Goal: Information Seeking & Learning: Find contact information

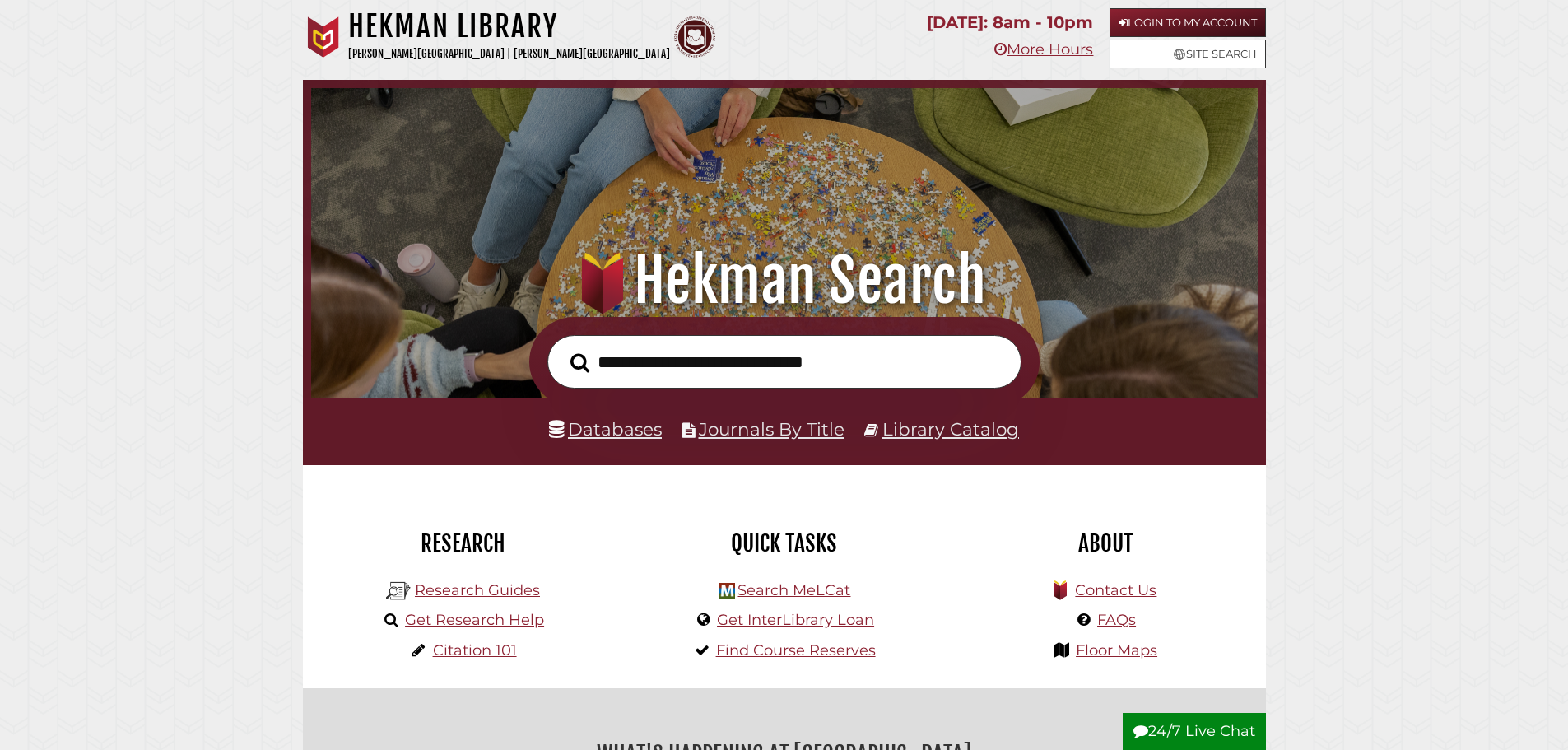
scroll to position [312, 938]
click at [770, 436] on link "Journals By Title" at bounding box center [772, 429] width 146 height 21
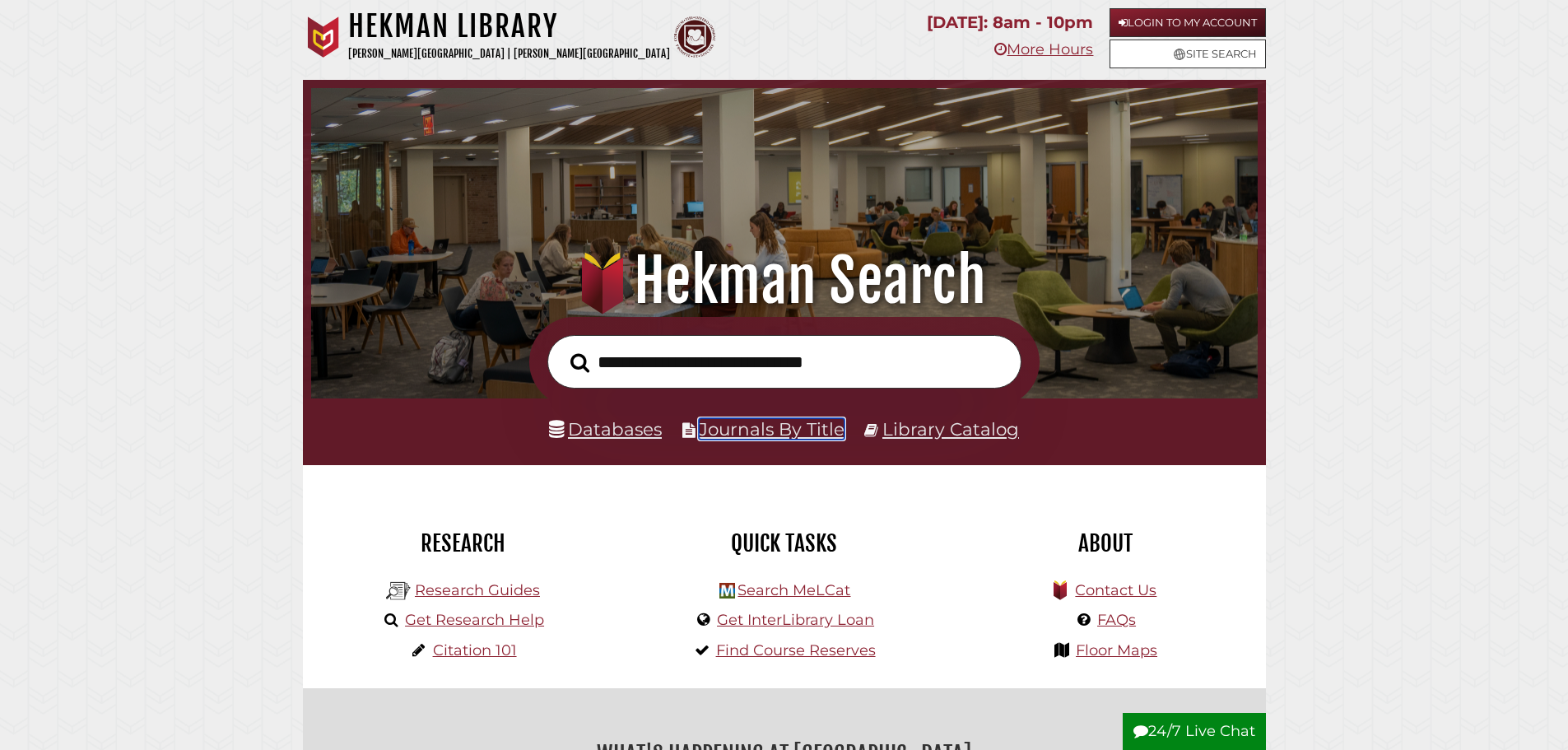
click at [754, 429] on link "Journals By Title" at bounding box center [772, 429] width 146 height 21
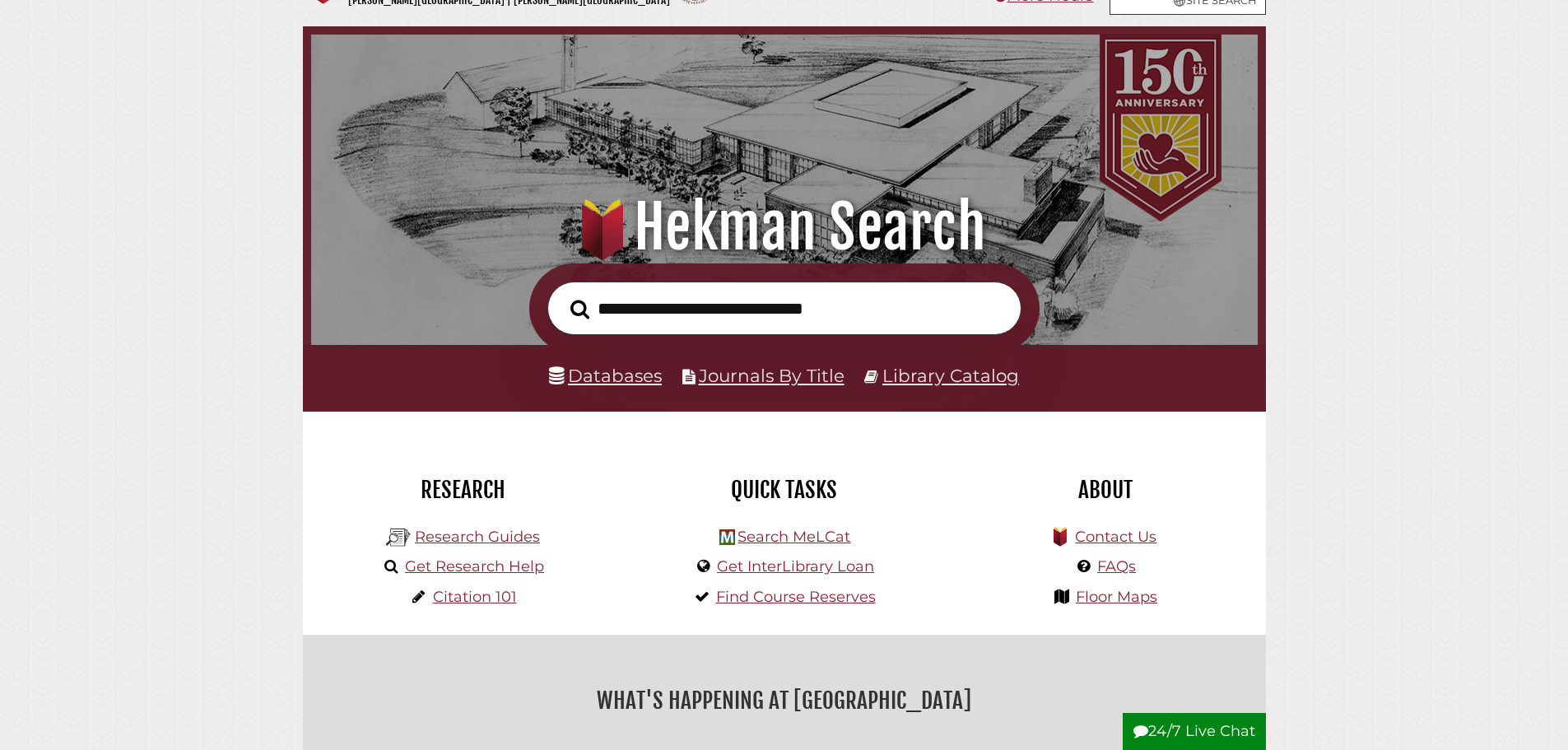
scroll to position [83, 0]
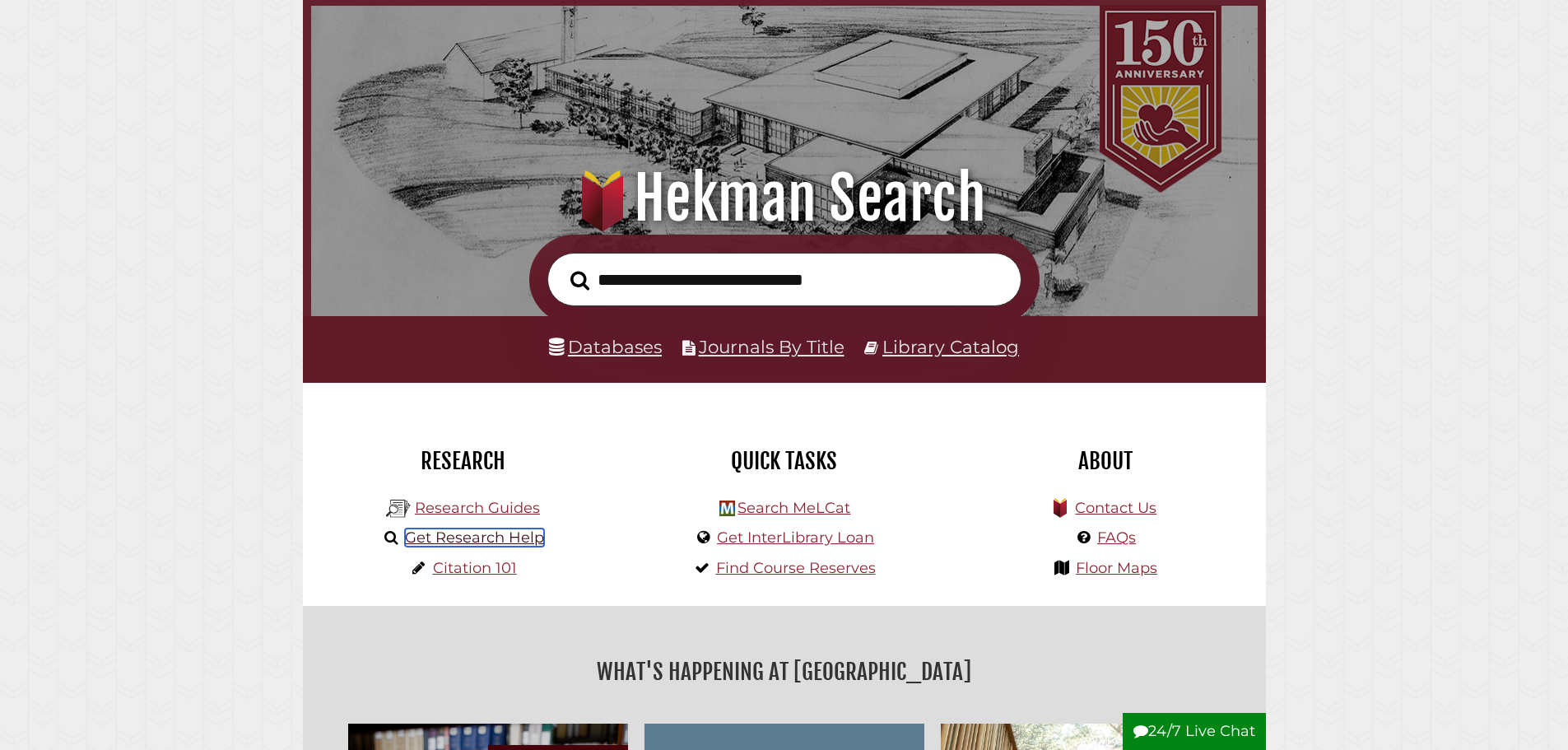
click at [445, 540] on link "Get Research Help" at bounding box center [474, 538] width 139 height 18
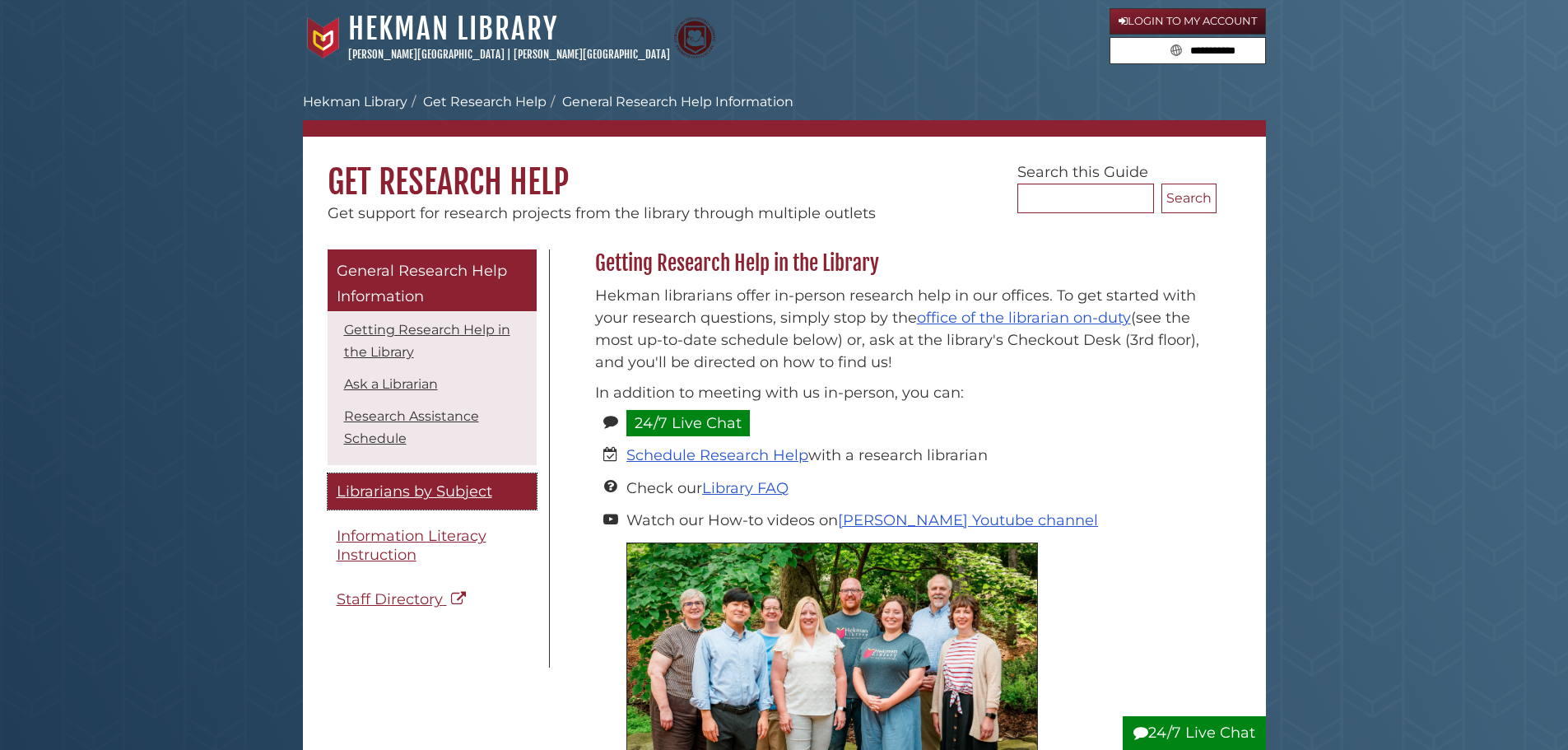
click at [394, 493] on span "Librarians by Subject" at bounding box center [414, 491] width 156 height 18
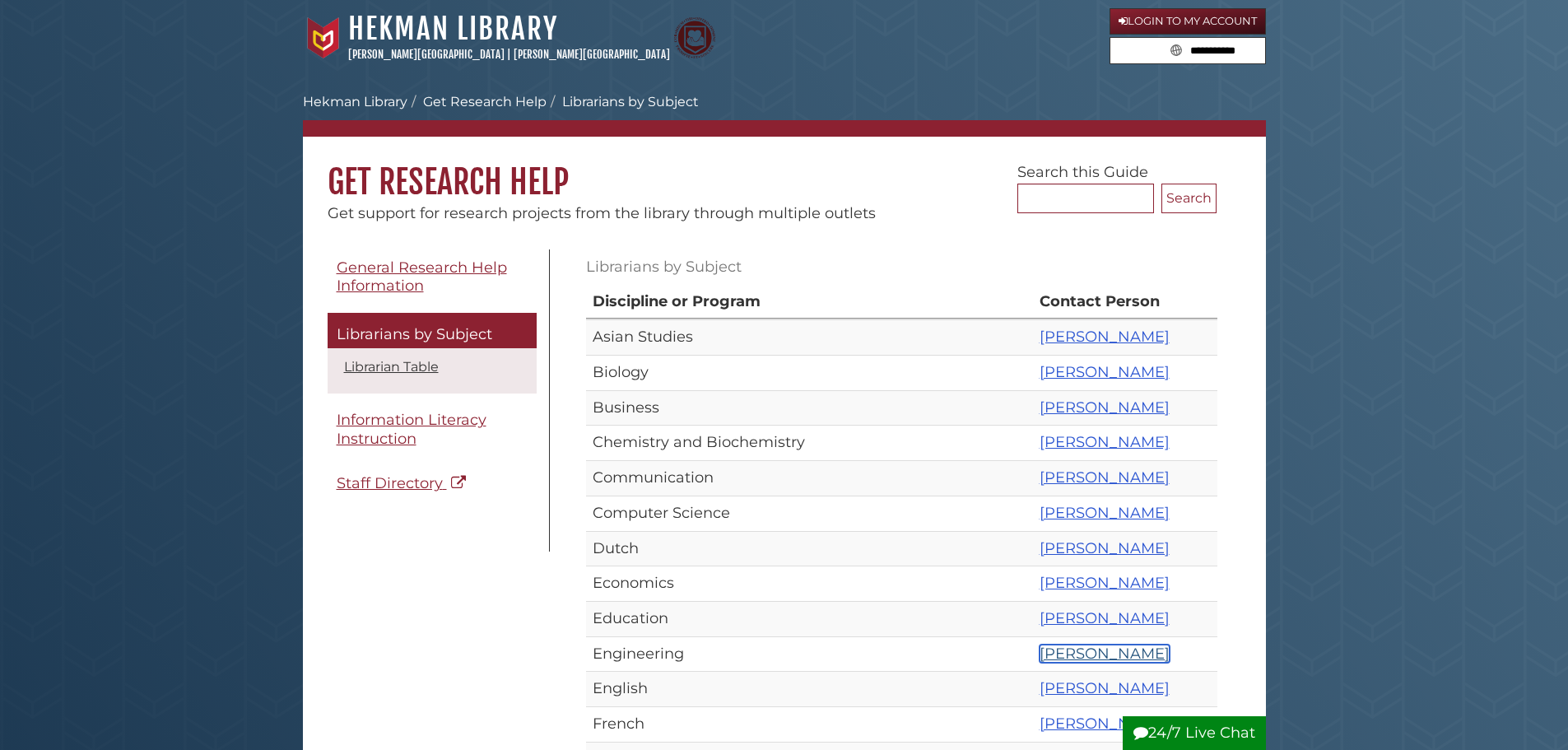
click at [1040, 656] on link "[PERSON_NAME]" at bounding box center [1105, 653] width 130 height 18
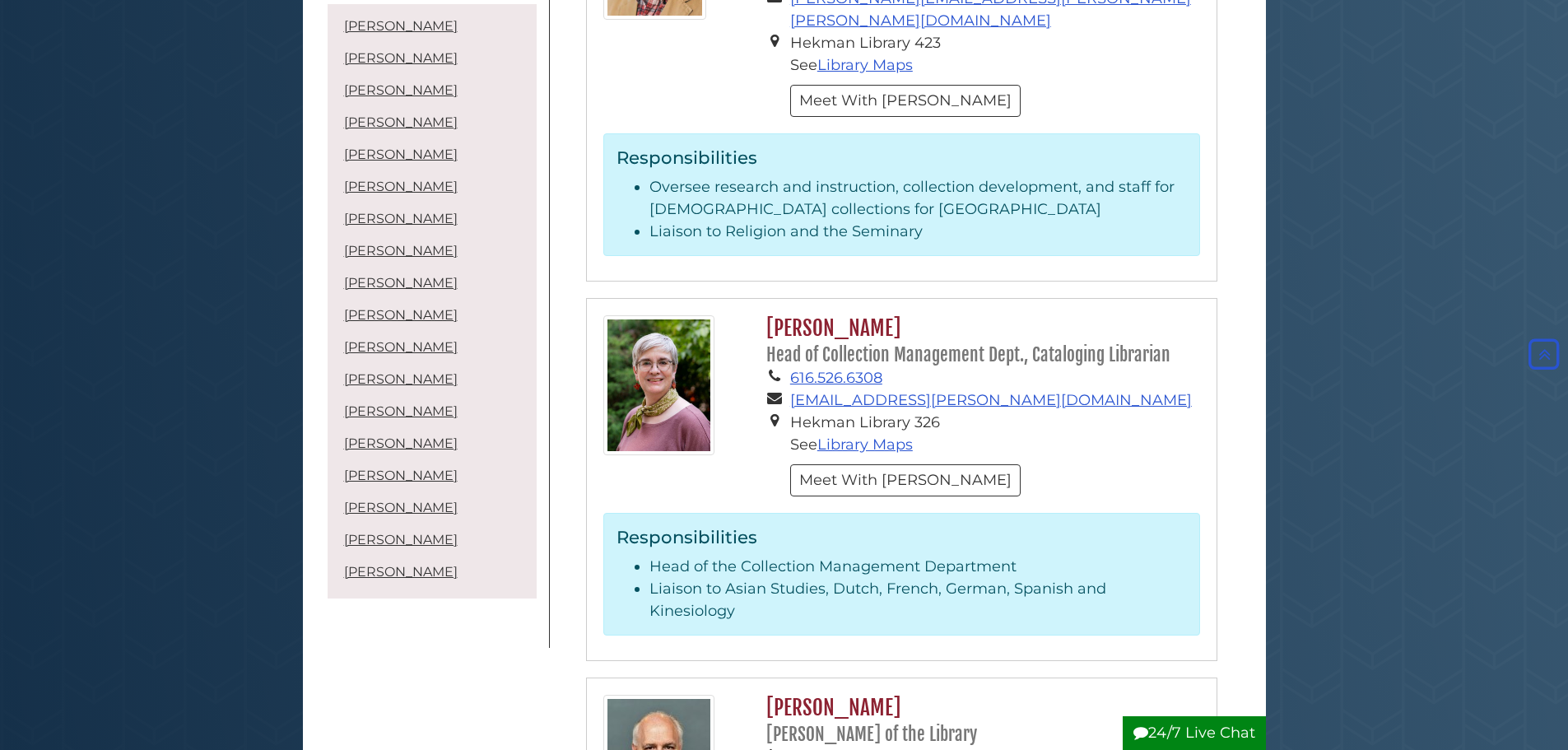
scroll to position [4118, 0]
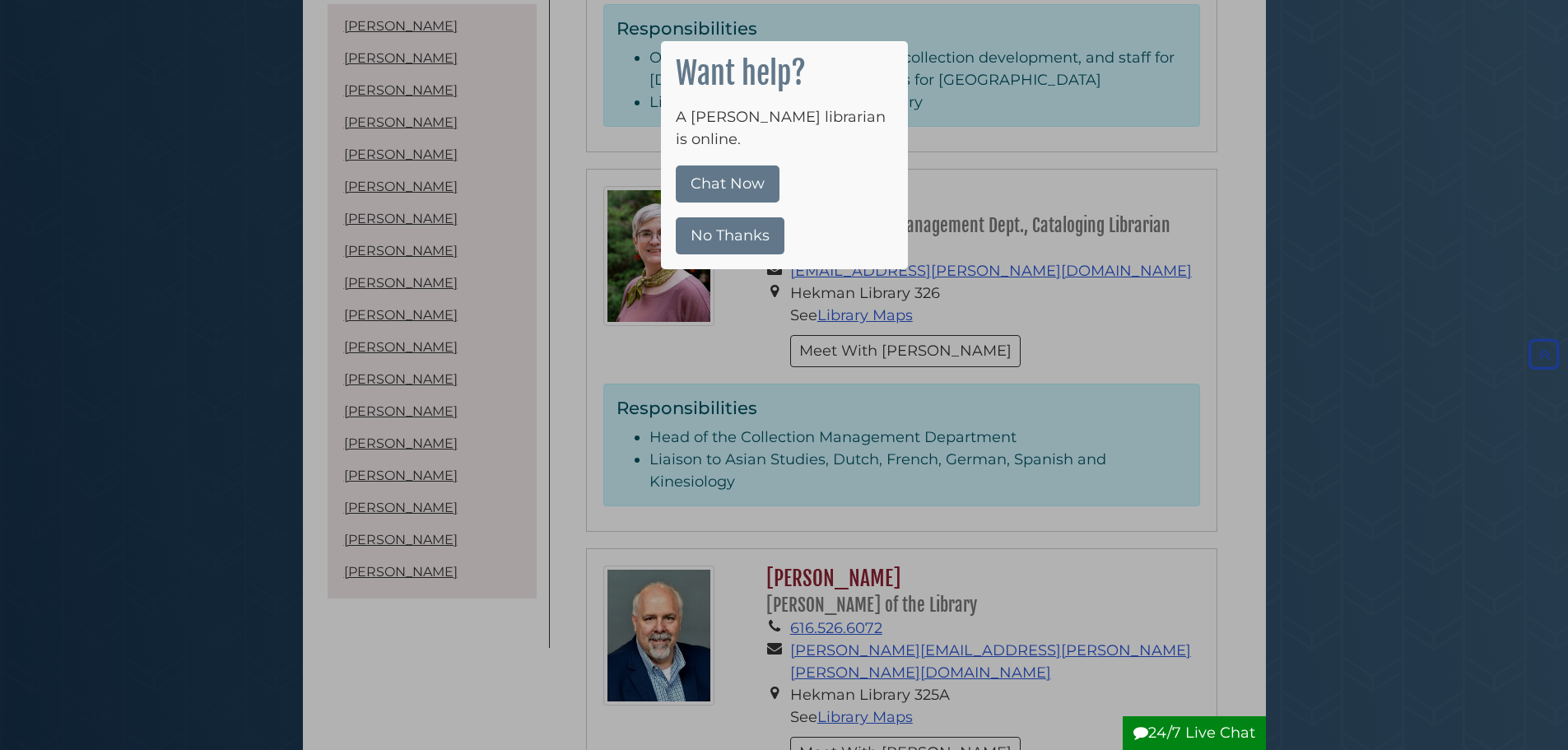
click at [765, 217] on button "No Thanks" at bounding box center [729, 236] width 108 height 37
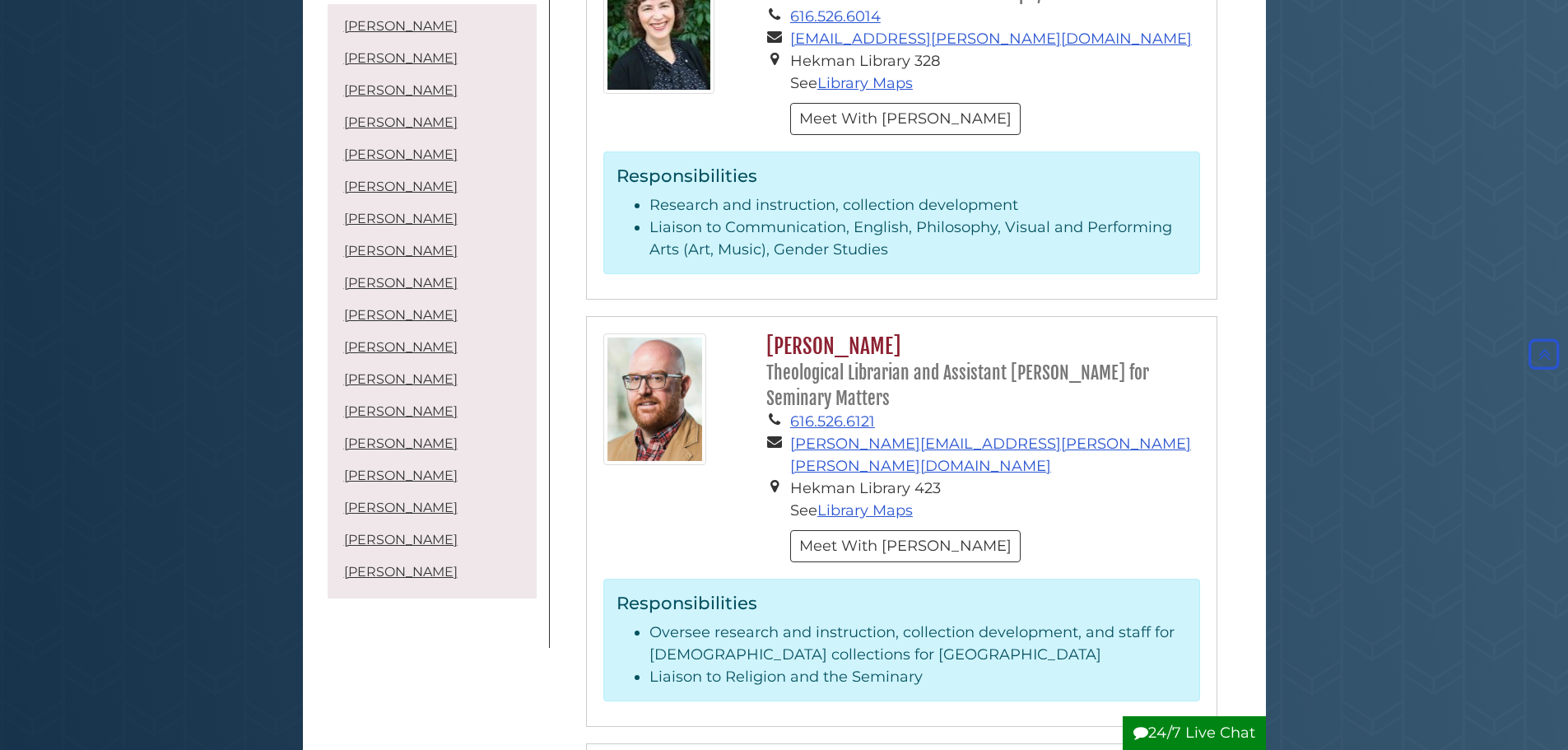
scroll to position [3541, 0]
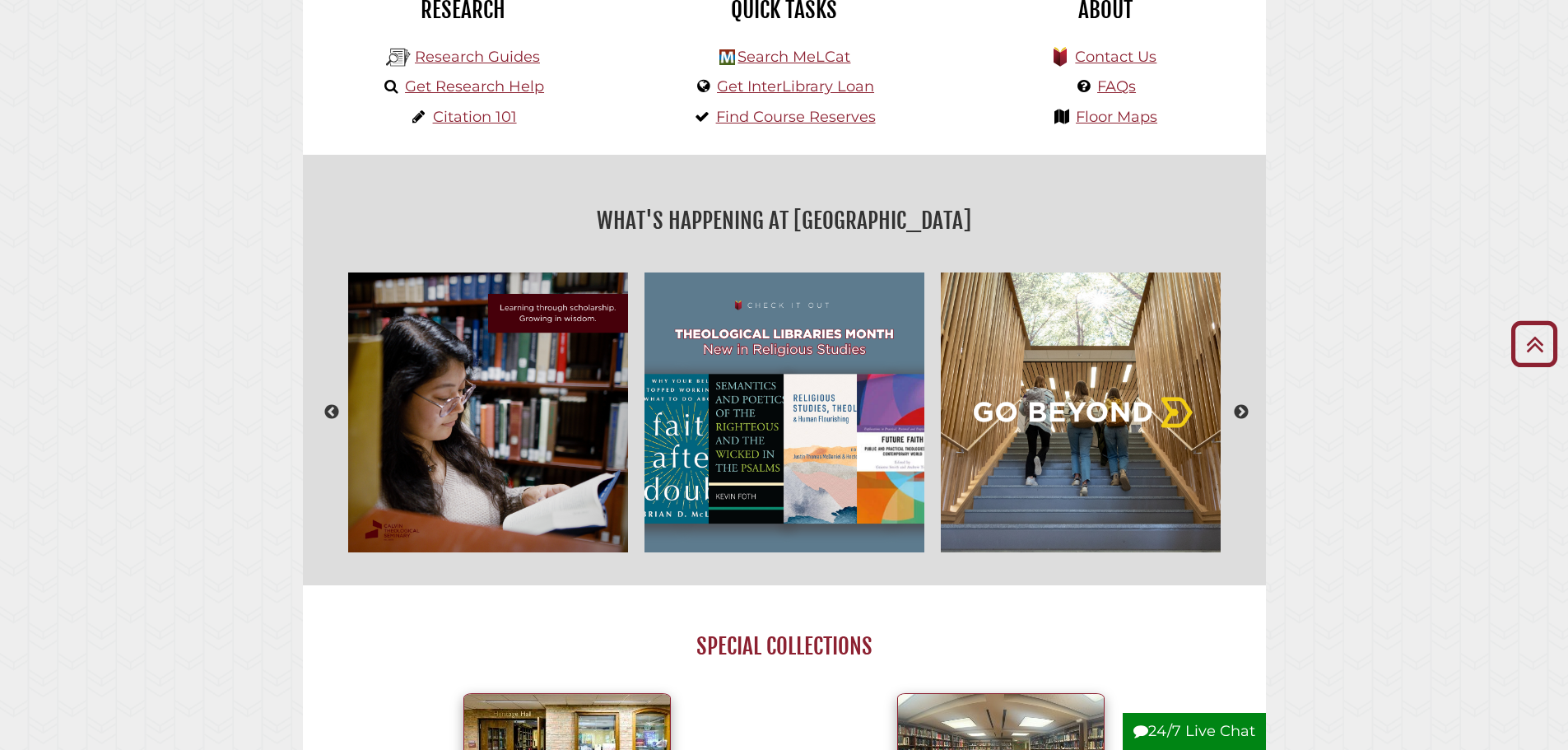
scroll to position [323, 0]
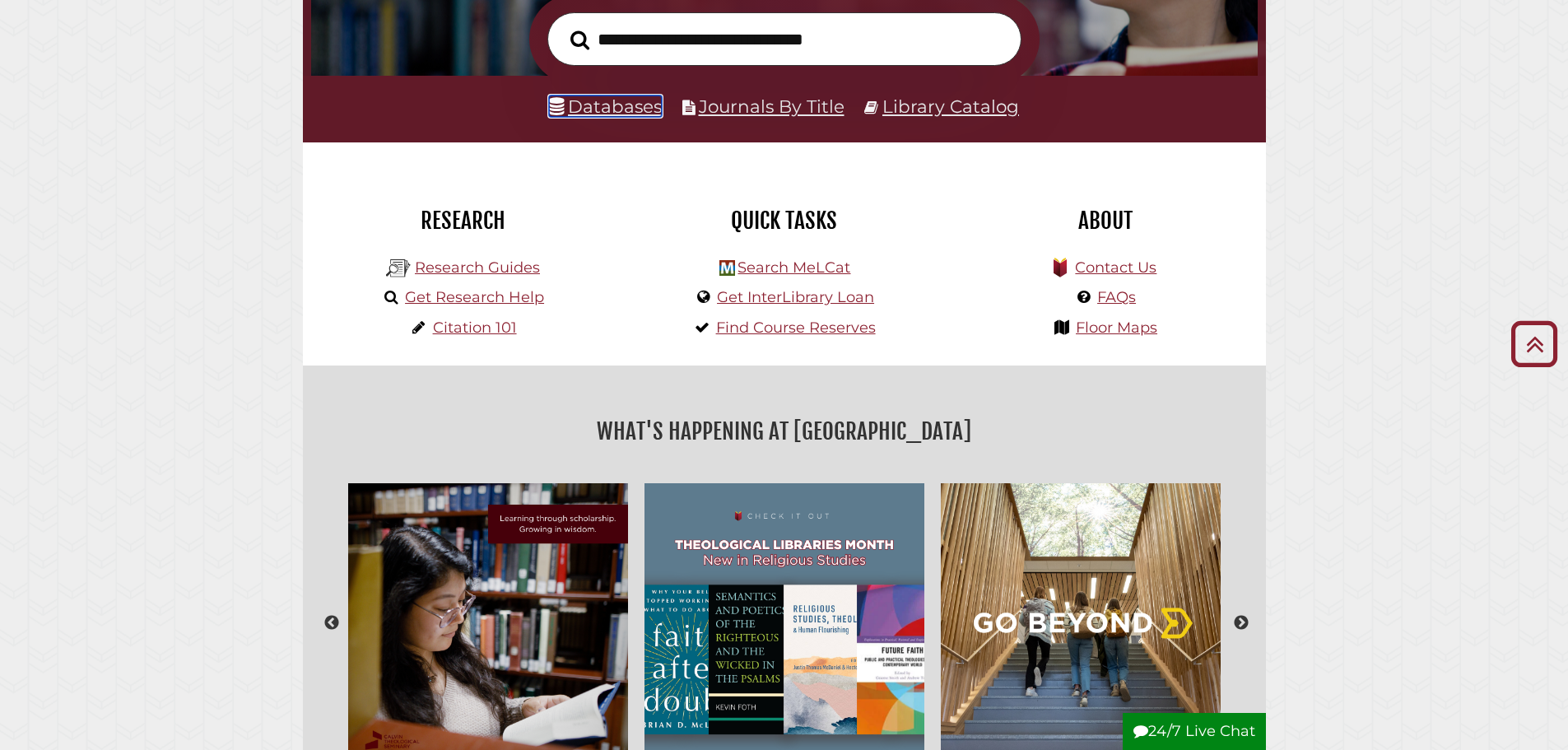
click at [634, 111] on link "Databases" at bounding box center [605, 107] width 113 height 21
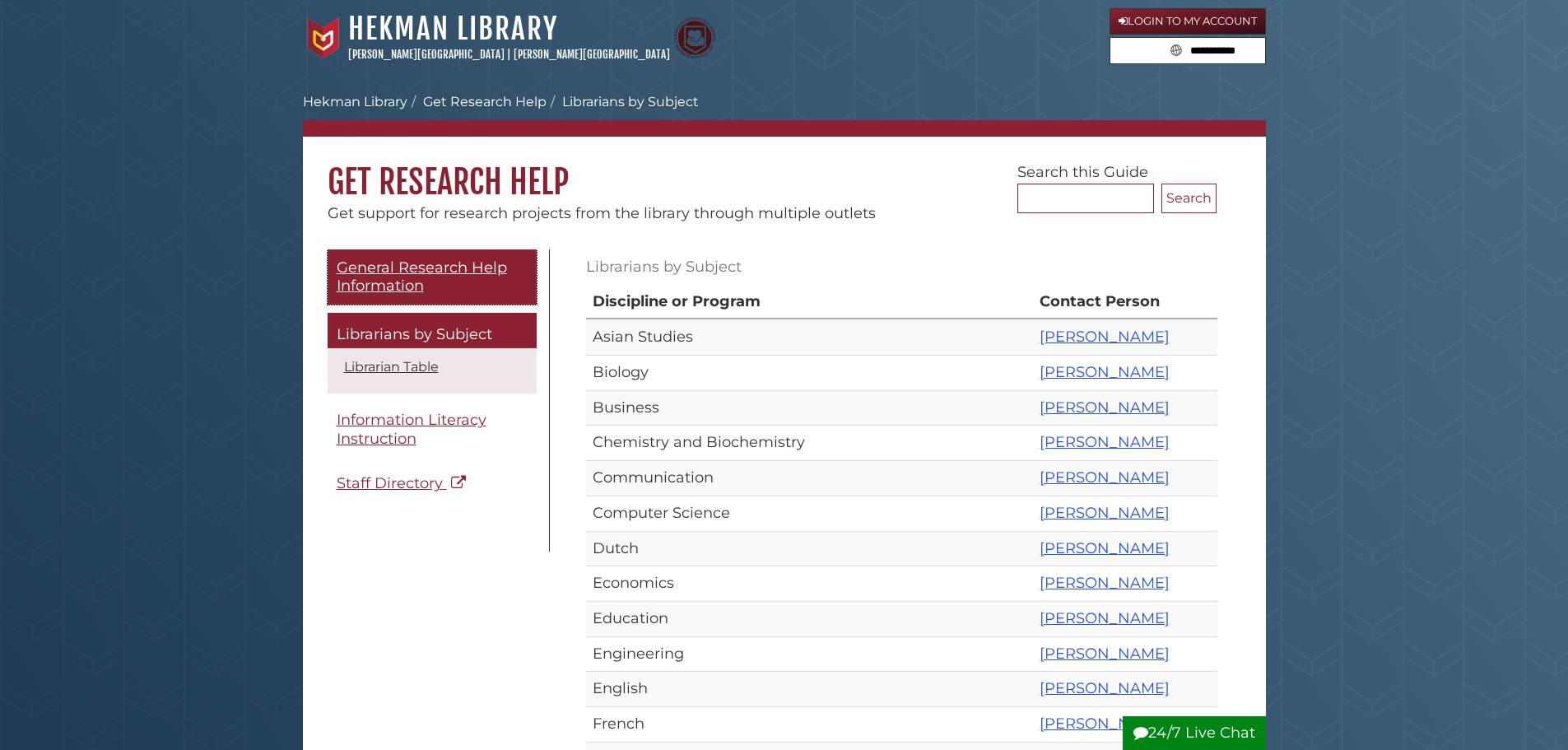
click at [377, 259] on span "General Research Help Information" at bounding box center [422, 277] width 171 height 37
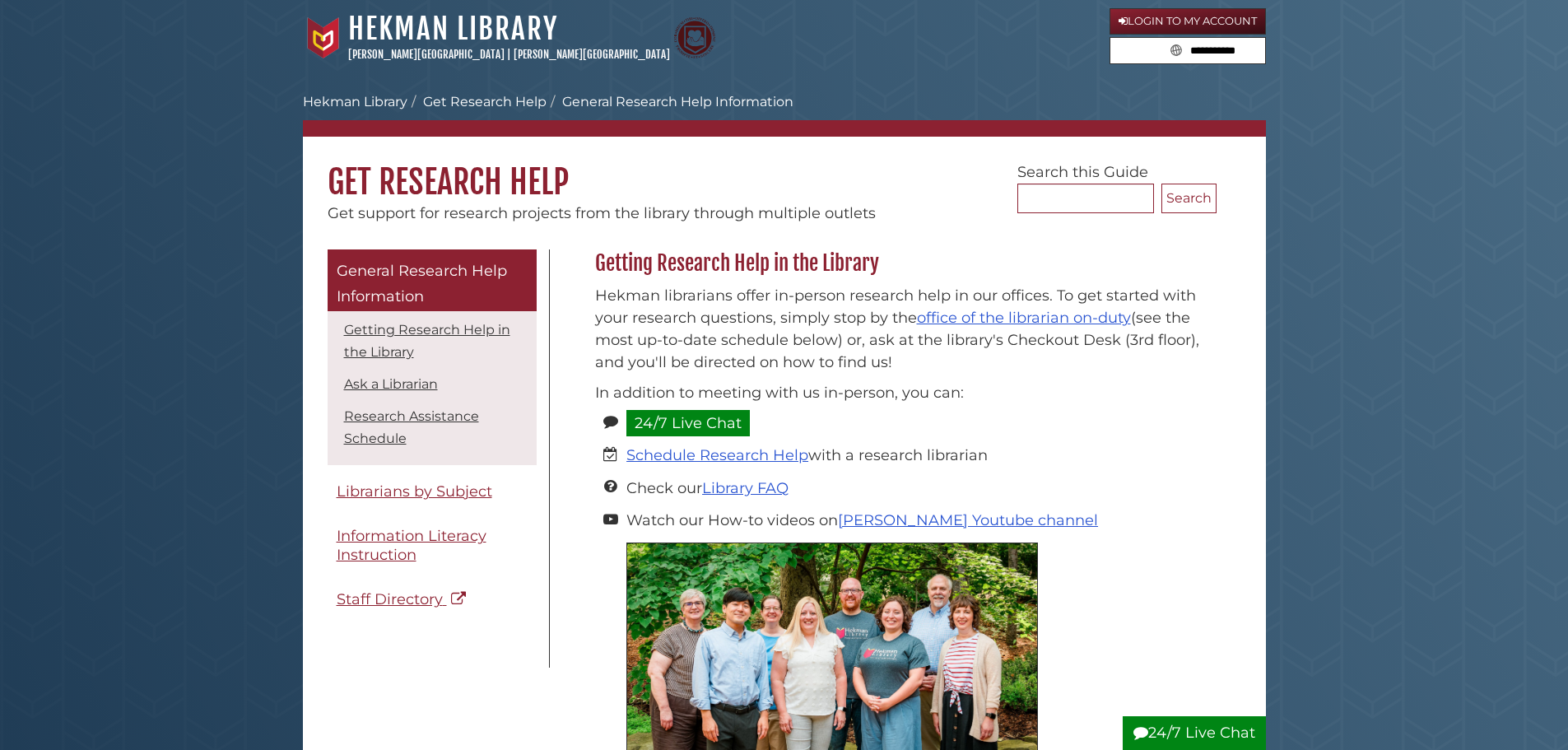
scroll to position [83, 0]
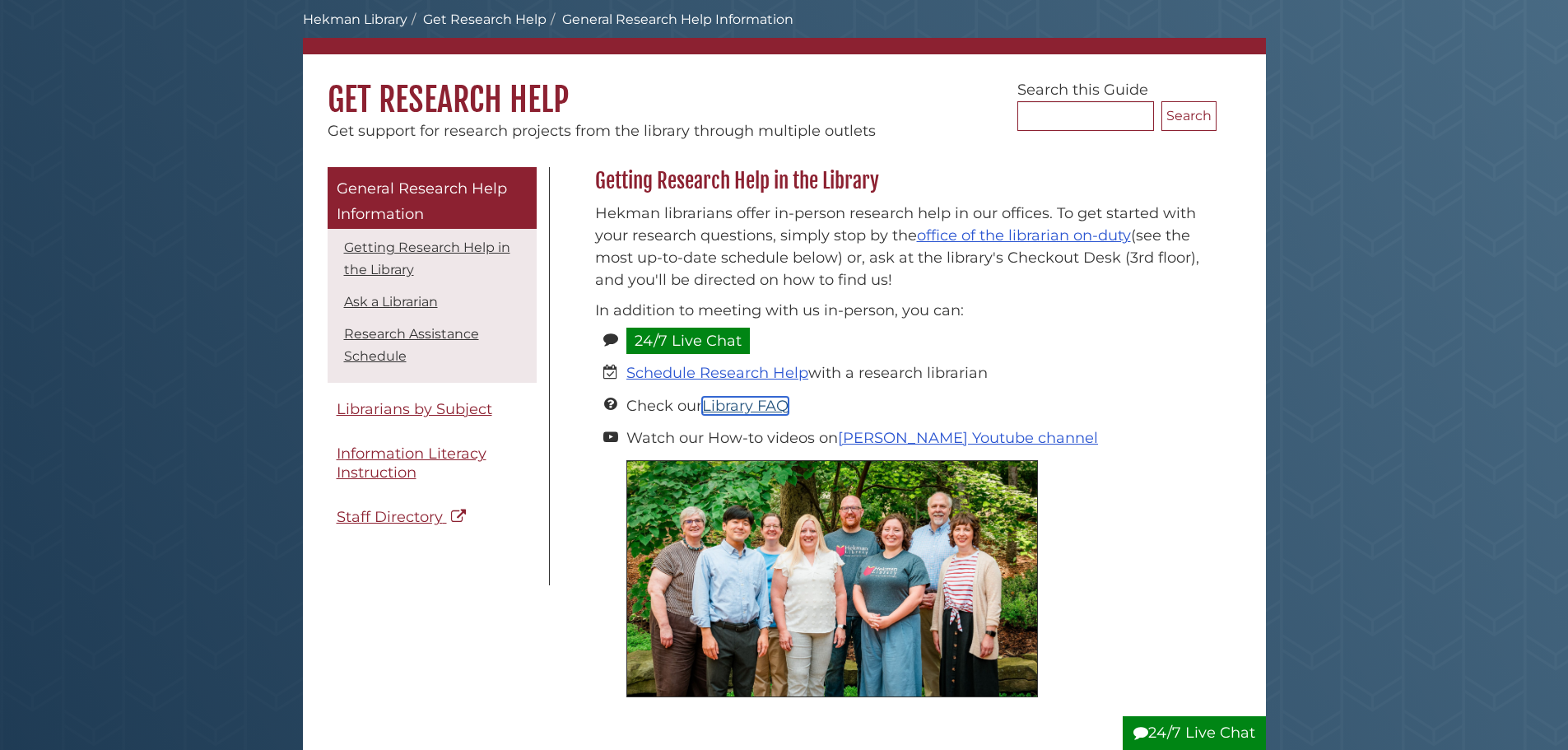
click at [760, 404] on link "Library FAQ" at bounding box center [745, 406] width 86 height 18
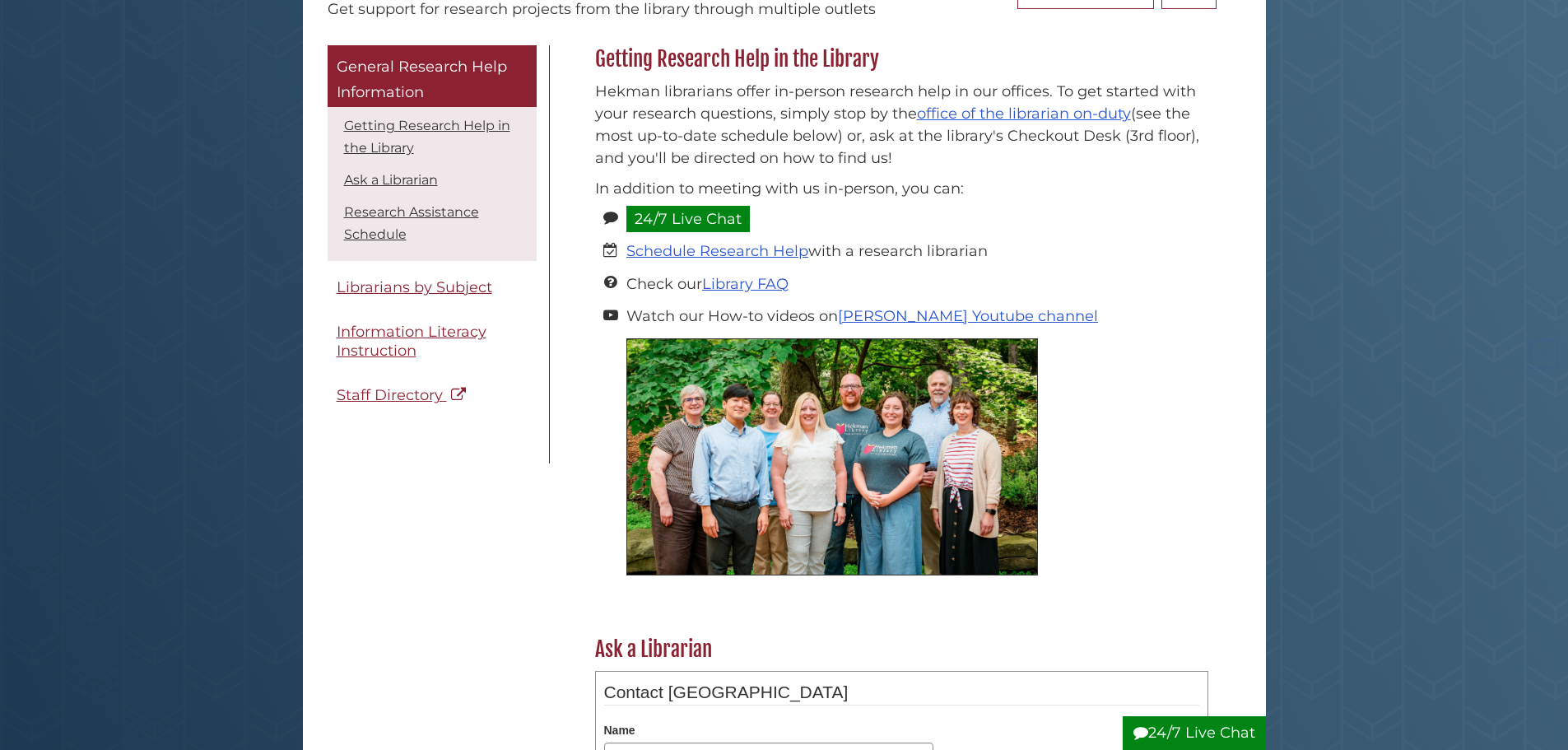
scroll to position [247, 0]
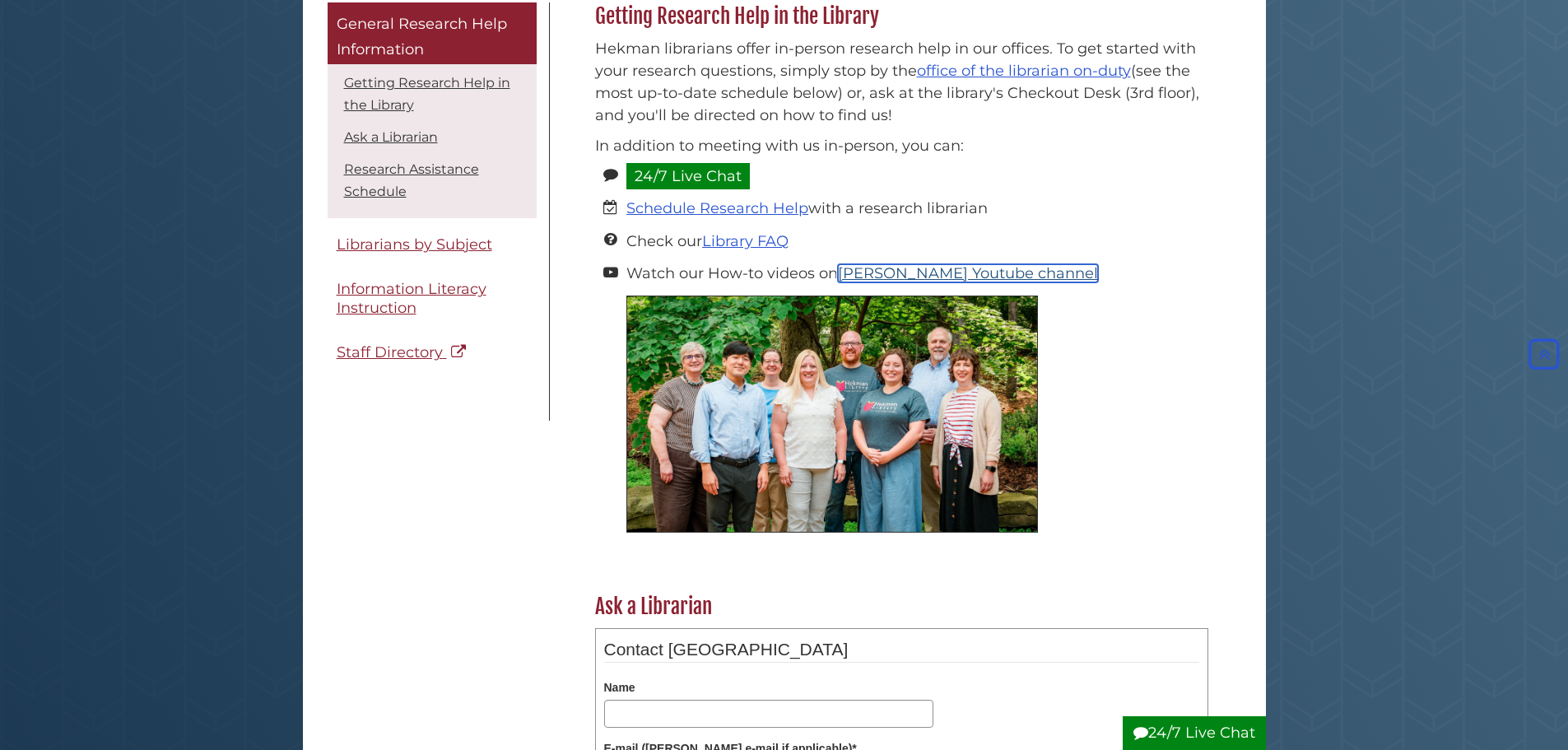
click at [915, 270] on link "[PERSON_NAME] Youtube channel" at bounding box center [968, 273] width 260 height 18
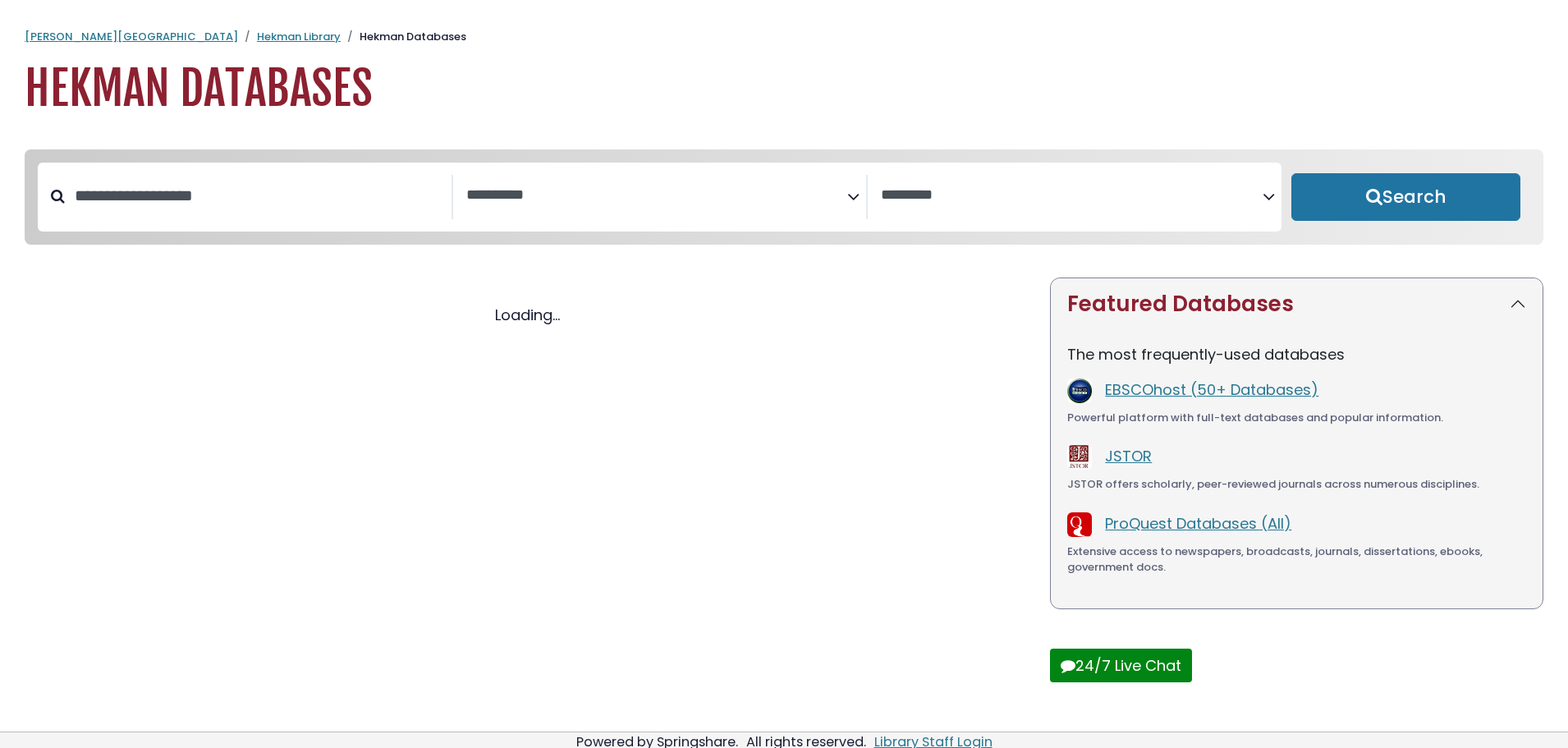
select select "Database Subject Filter"
select select "Database Vendors Filter"
select select "Database Subject Filter"
select select "Database Vendors Filter"
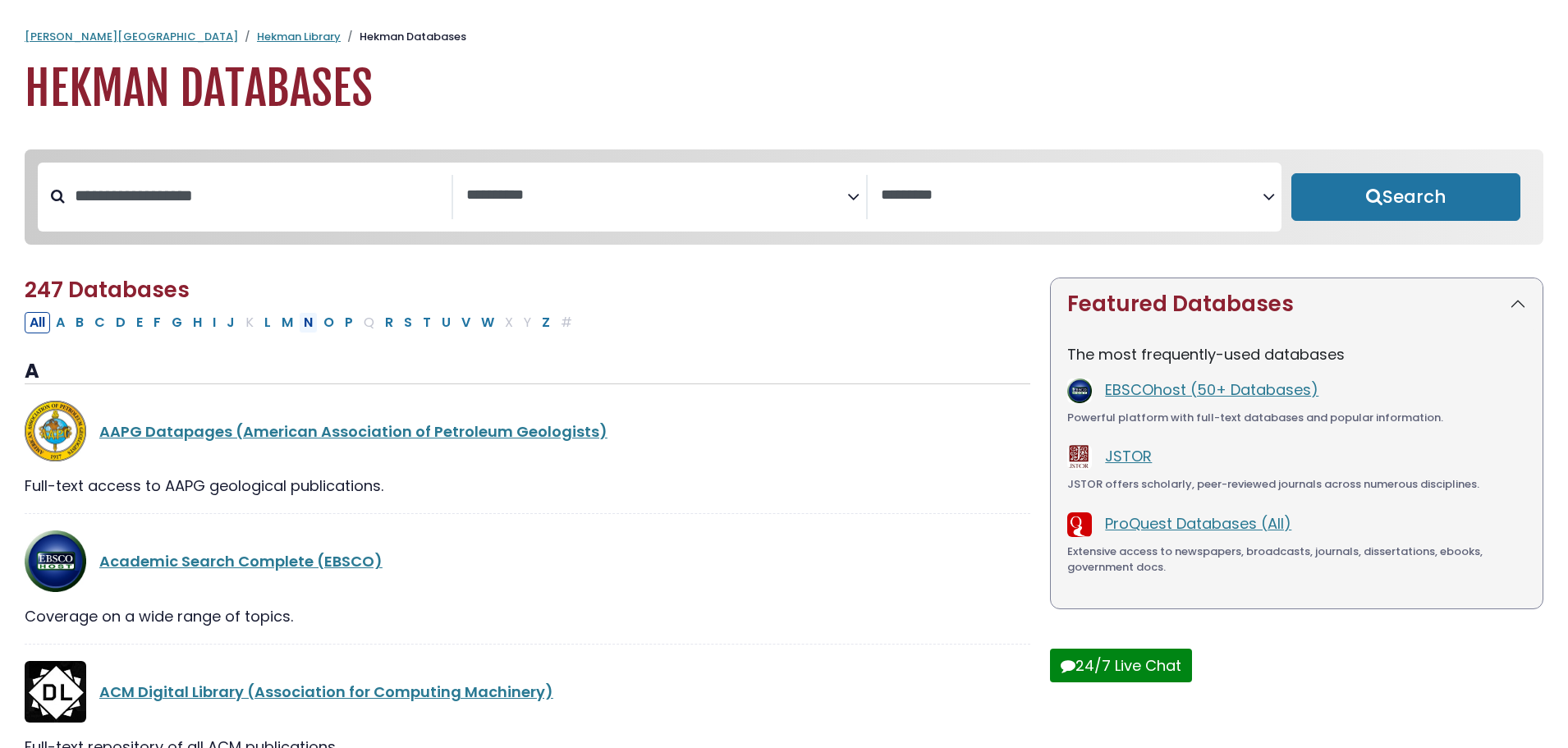
click at [308, 331] on button "N" at bounding box center [309, 322] width 19 height 21
select select "Database Subject Filter"
select select "Database Vendors Filter"
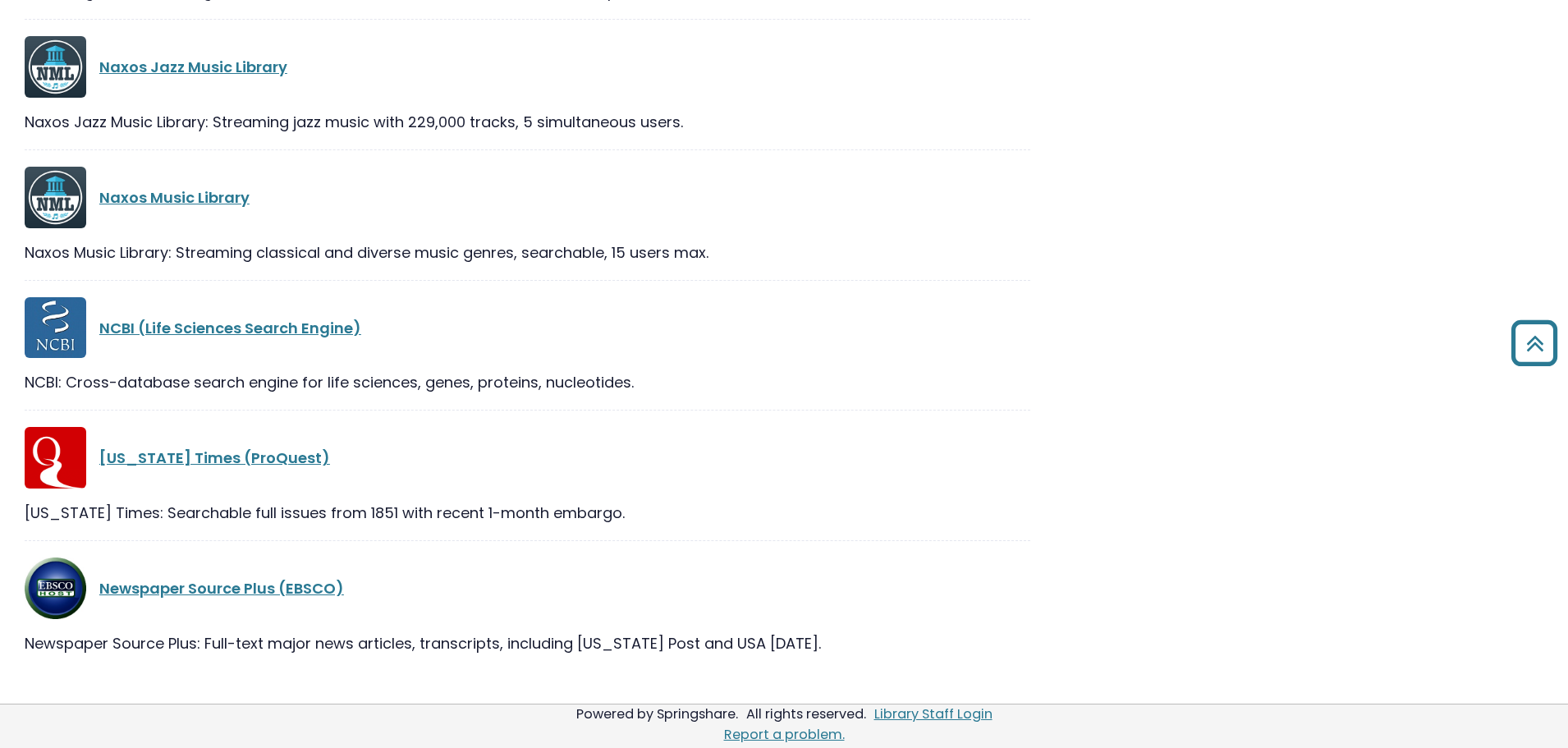
scroll to position [1183, 0]
click at [244, 452] on link "New York Times (ProQuest)" at bounding box center [214, 457] width 231 height 20
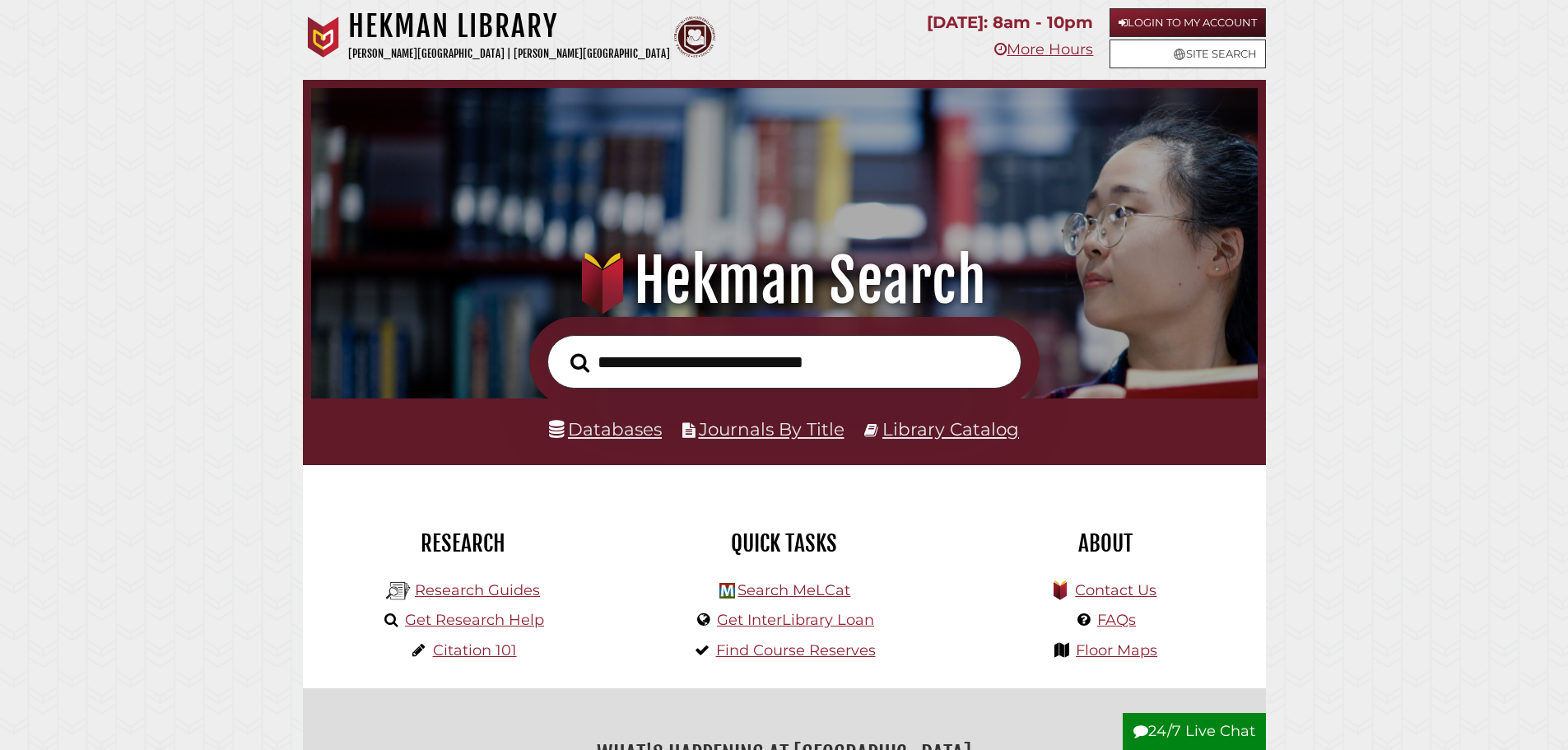
scroll to position [312, 938]
click at [1117, 650] on link "Floor Maps" at bounding box center [1117, 651] width 82 height 18
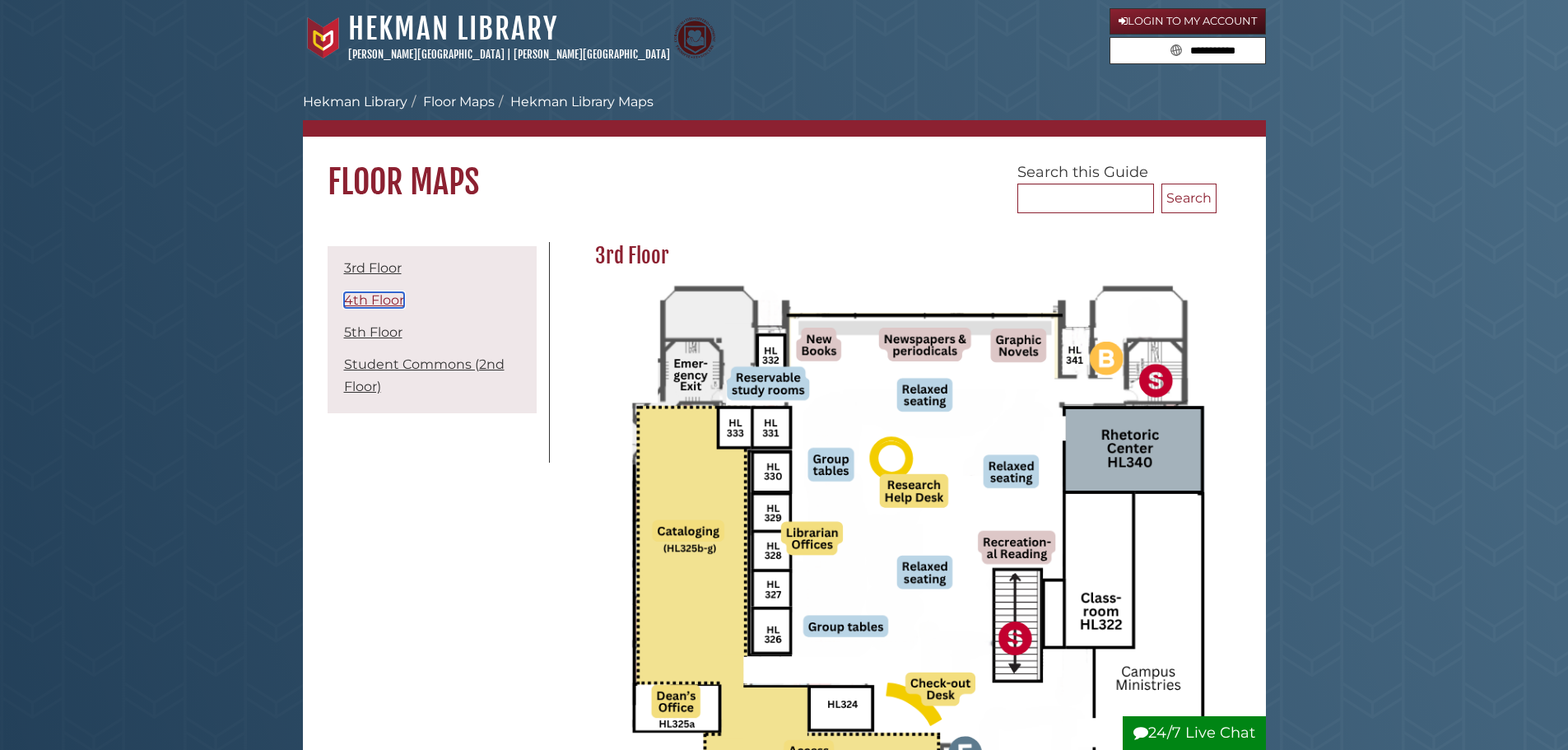
click at [355, 292] on link "4th Floor" at bounding box center [374, 300] width 60 height 16
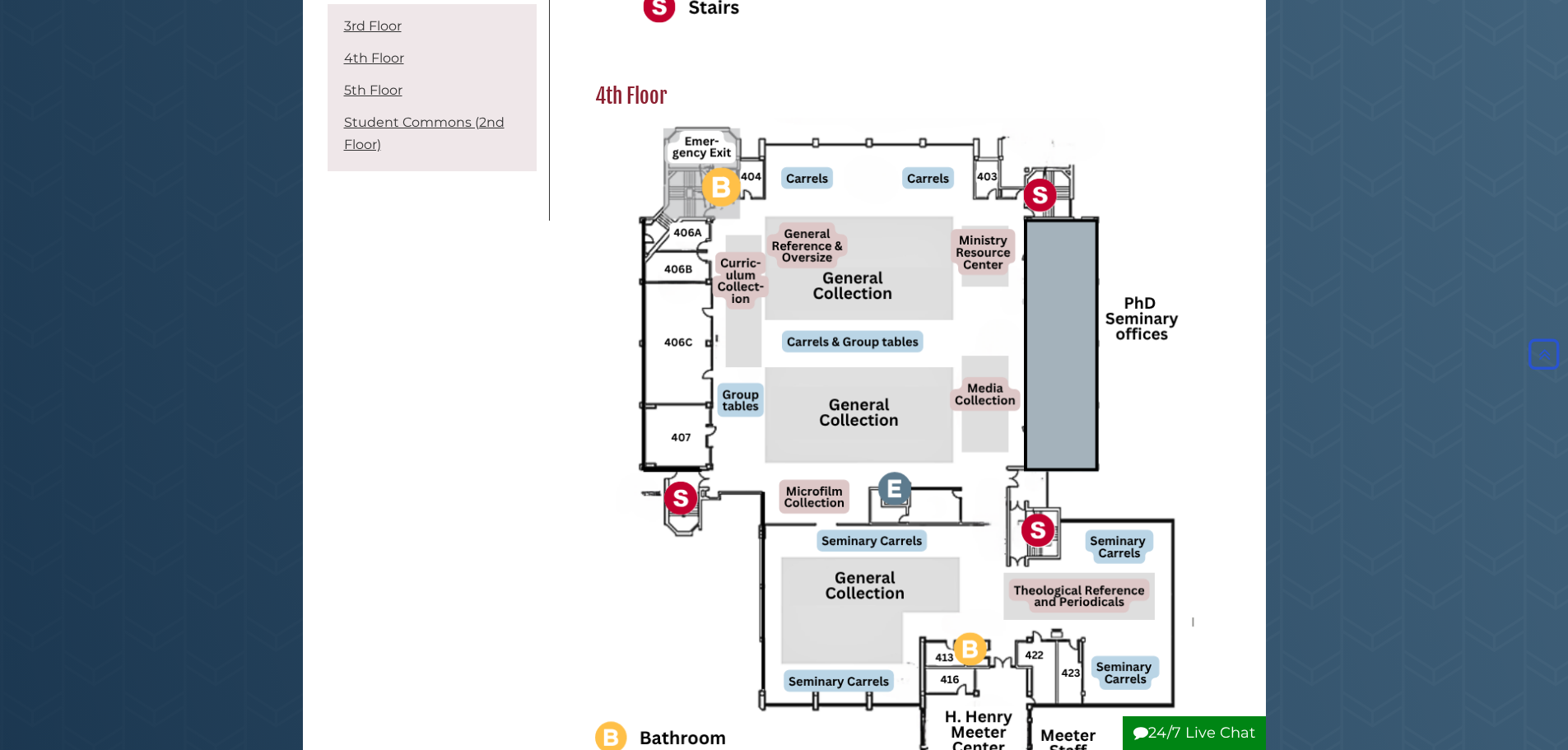
scroll to position [1058, 0]
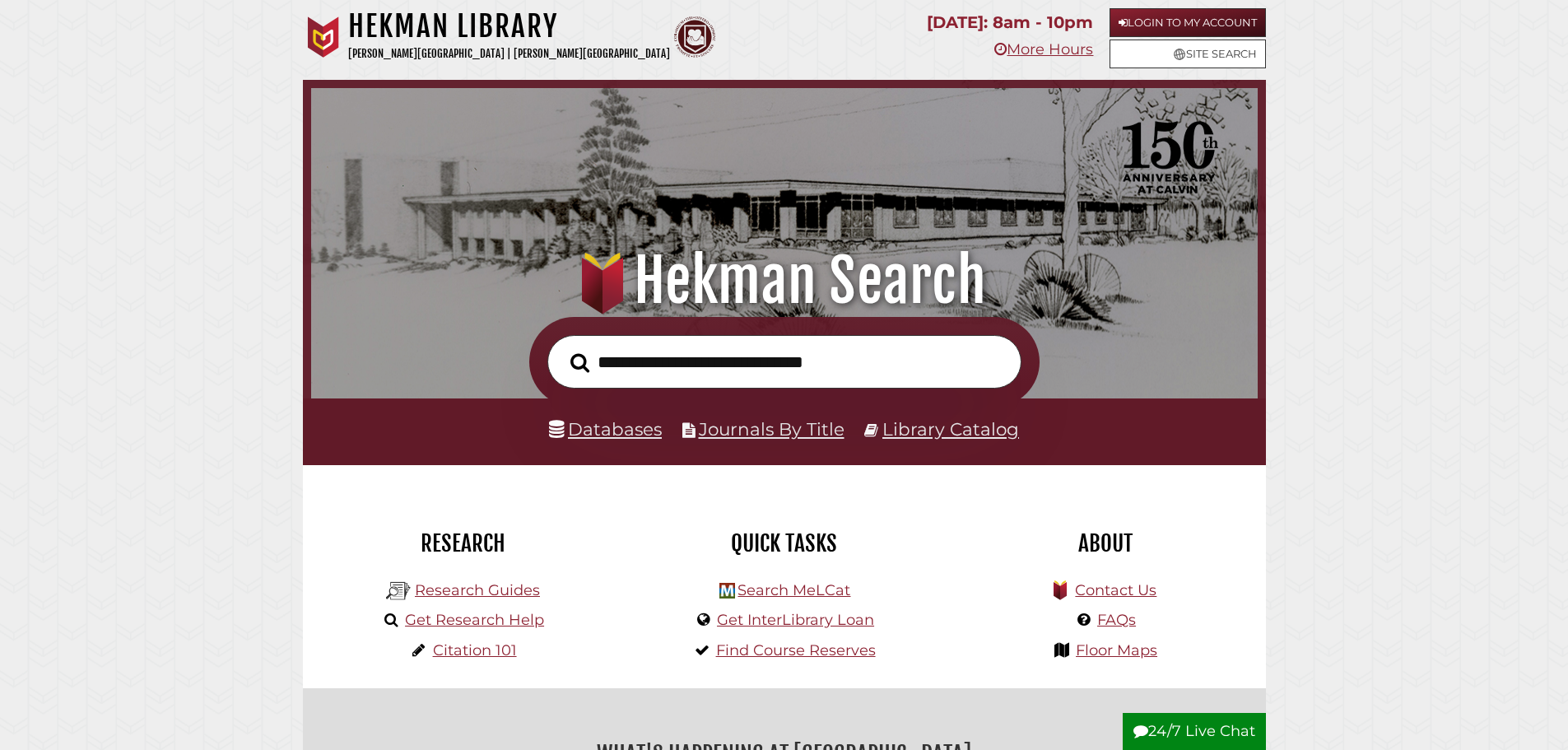
scroll to position [312, 938]
click at [629, 426] on link "Databases" at bounding box center [605, 429] width 113 height 21
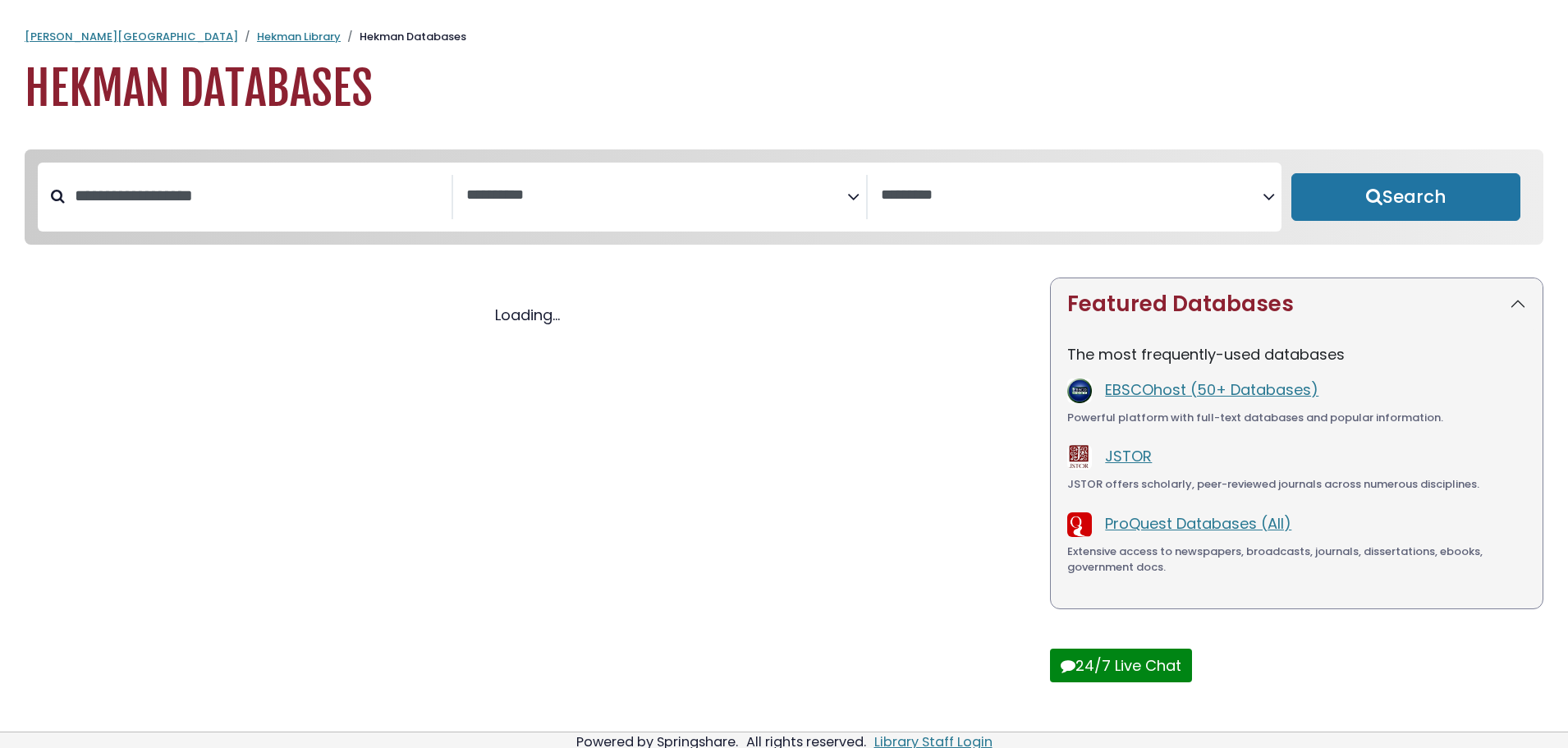
select select "Database Subject Filter"
select select "Database Vendors Filter"
select select "Database Subject Filter"
select select "Database Vendors Filter"
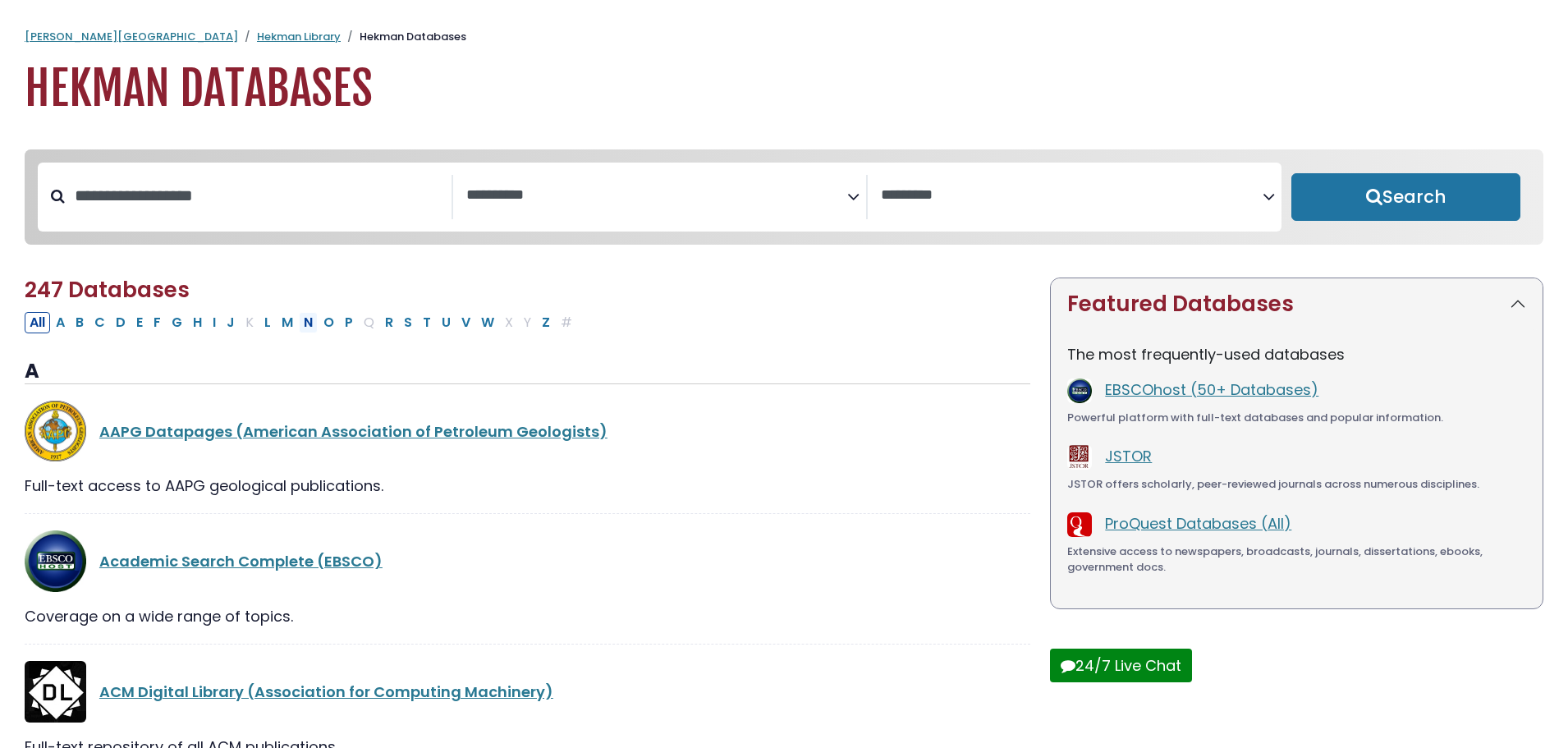
click at [304, 327] on button "N" at bounding box center [309, 322] width 19 height 21
select select "Database Subject Filter"
select select "Database Vendors Filter"
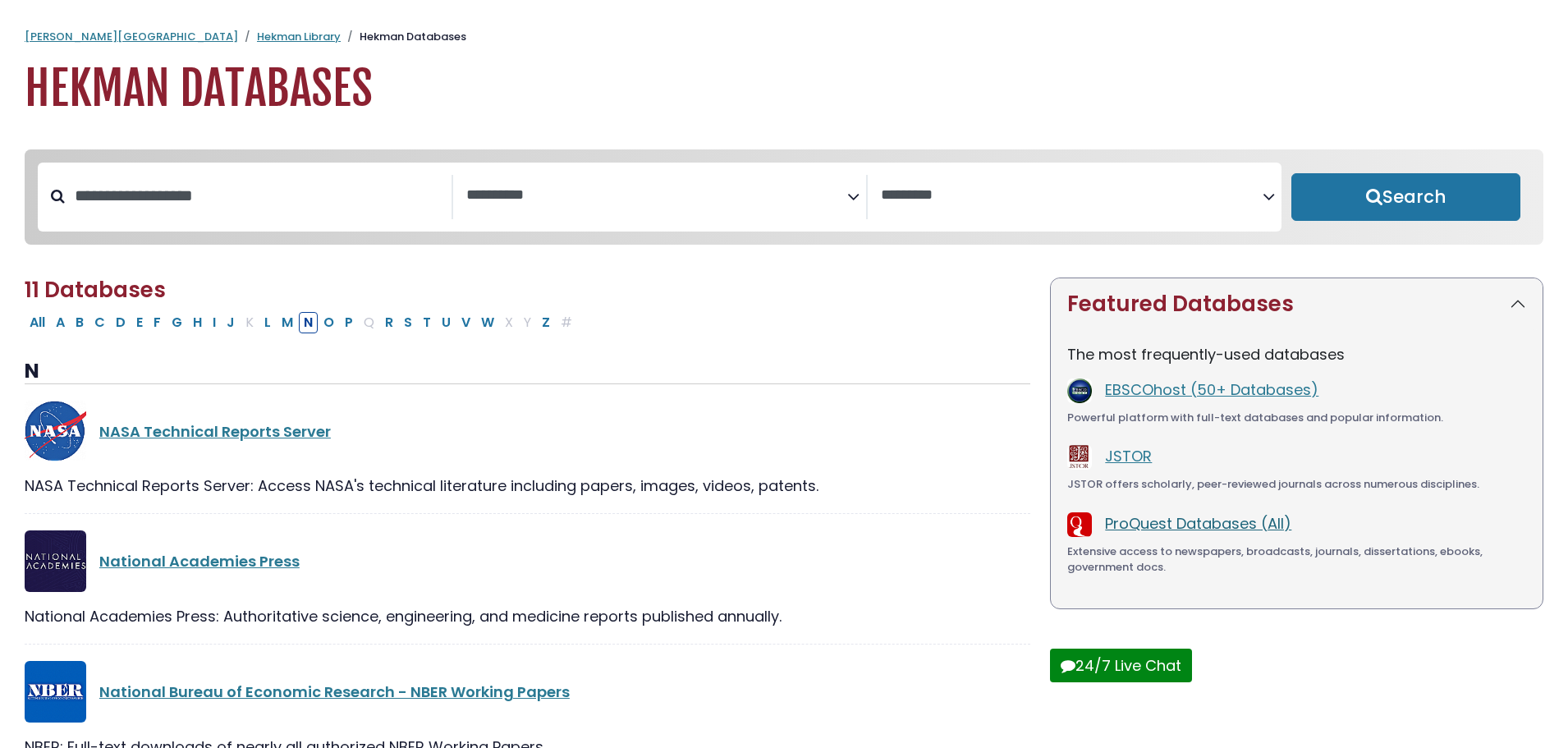
click at [1175, 522] on link "ProQuest Databases (All)" at bounding box center [1198, 523] width 186 height 20
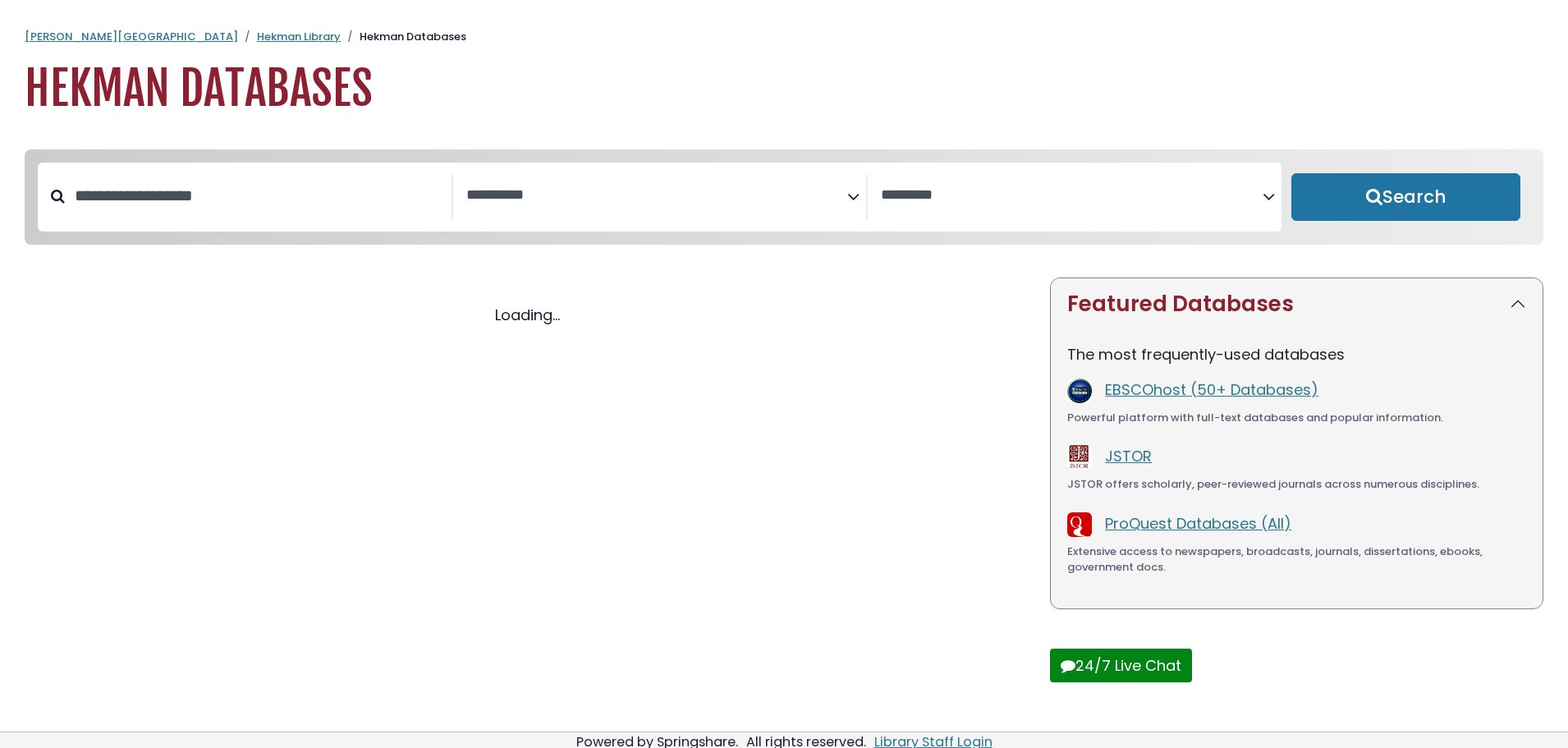
select select "Database Subject Filter"
select select "Database Vendors Filter"
select select "Database Subject Filter"
select select "Database Vendors Filter"
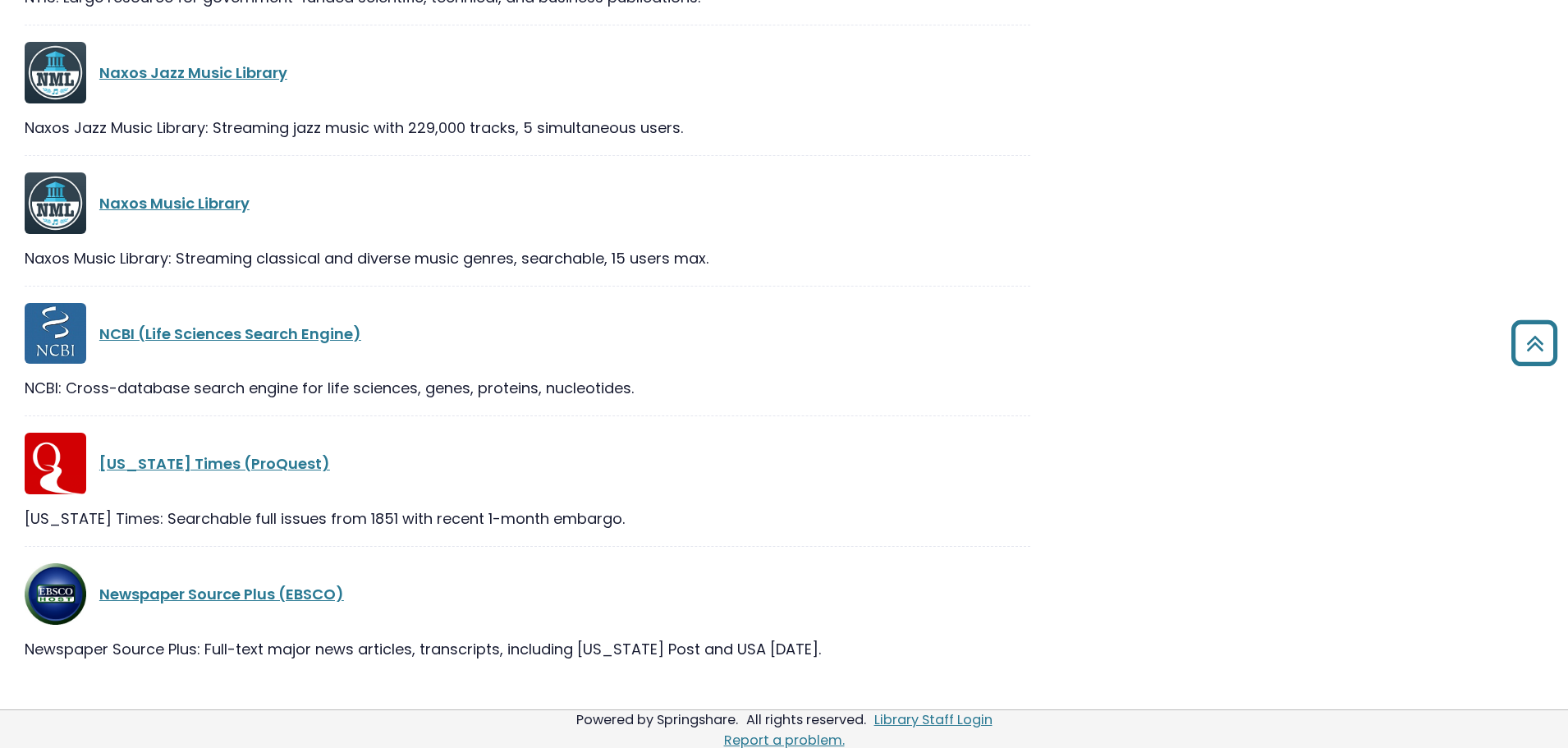
scroll to position [1183, 0]
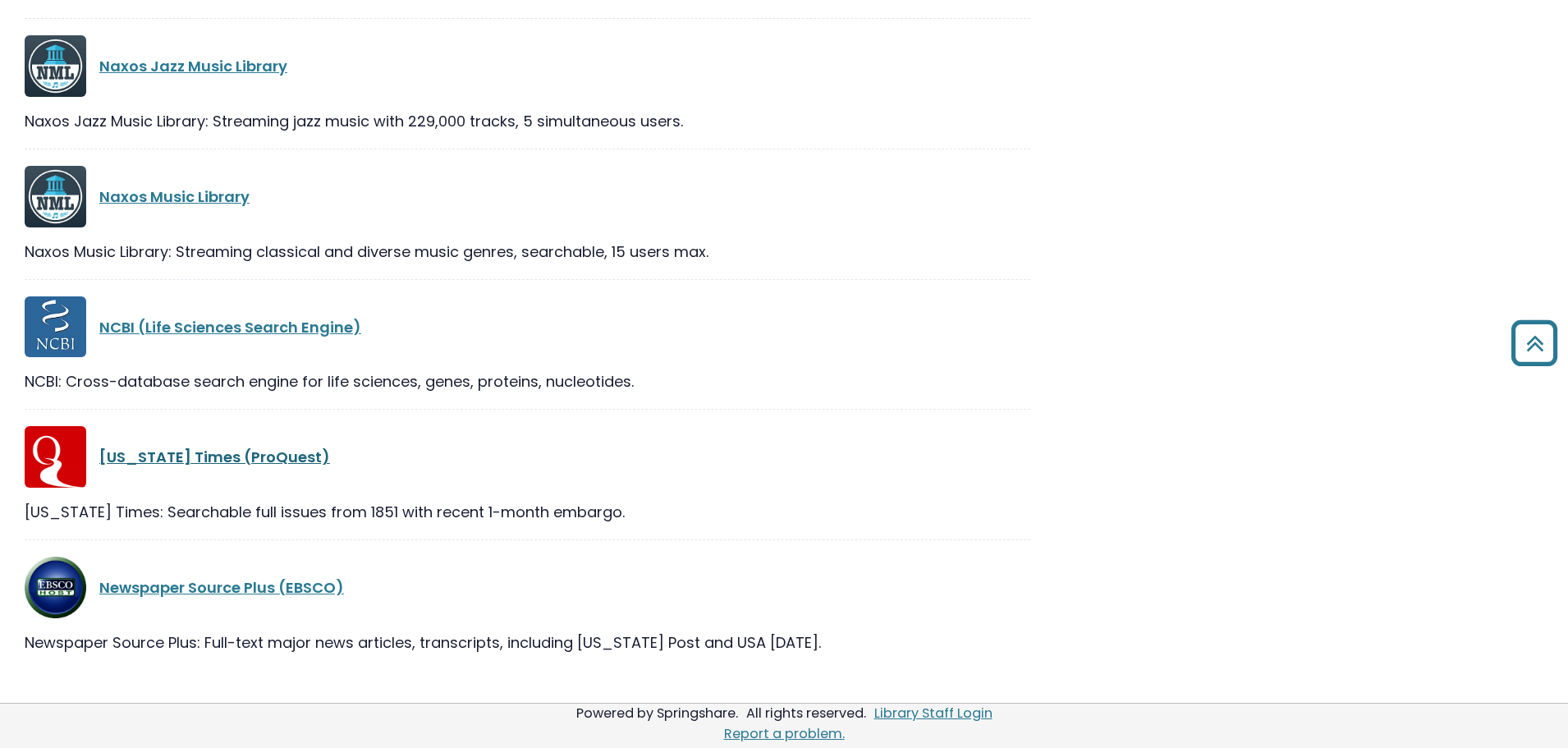
click at [184, 457] on link "New York Times (ProQuest)" at bounding box center [214, 457] width 231 height 20
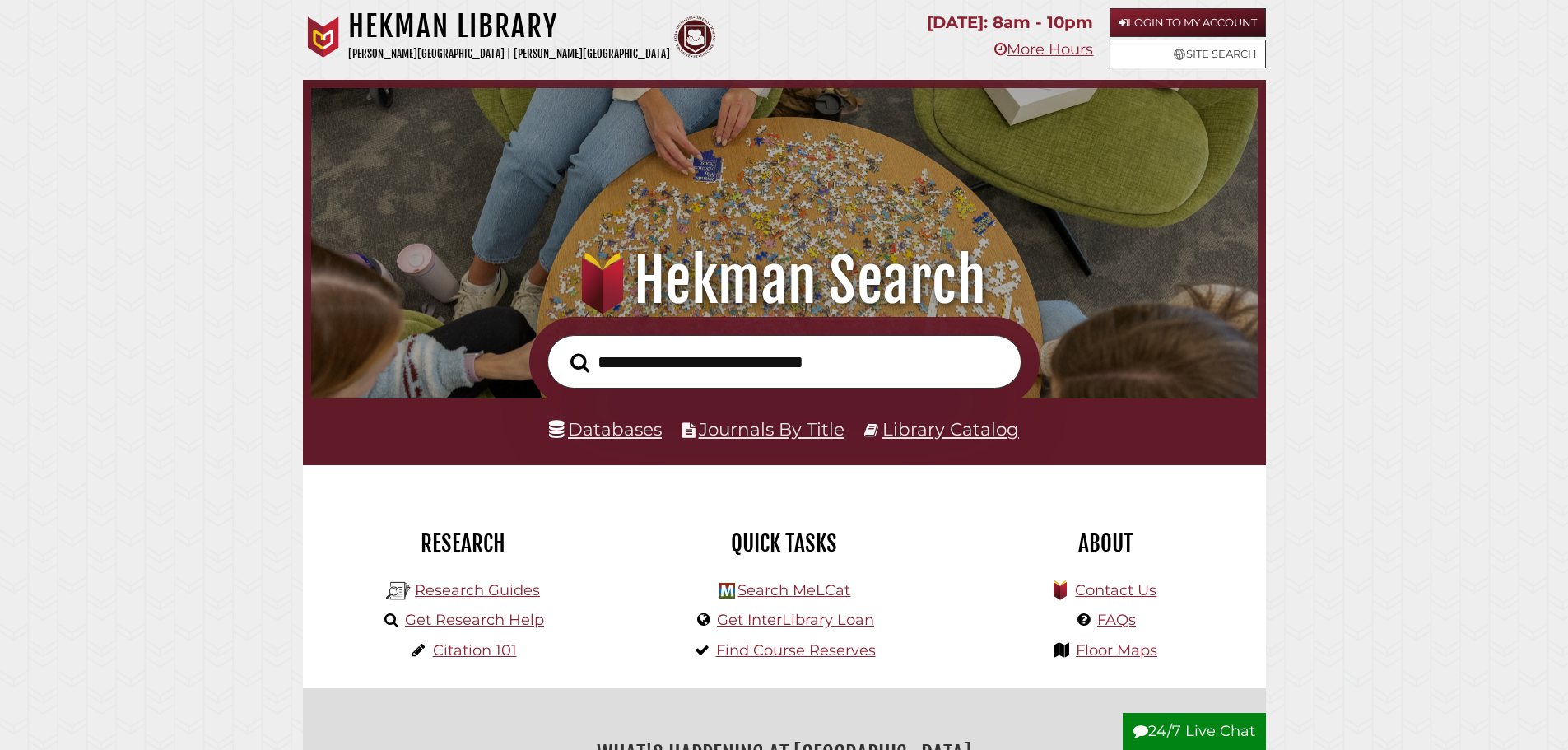
scroll to position [312, 938]
click at [610, 422] on link "Databases" at bounding box center [605, 429] width 113 height 21
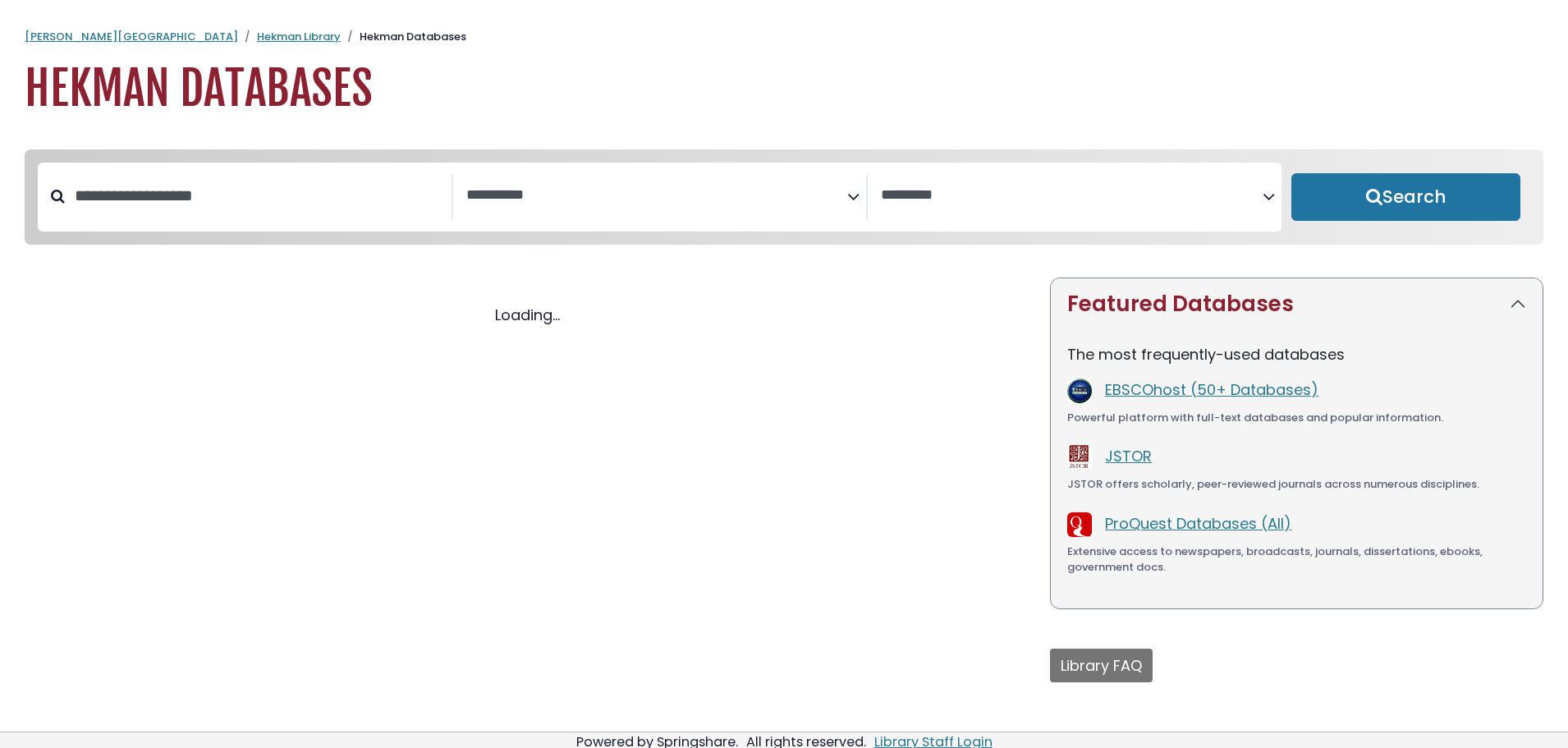
select select "Database Subject Filter"
select select "Database Vendors Filter"
select select "Database Subject Filter"
select select "Database Vendors Filter"
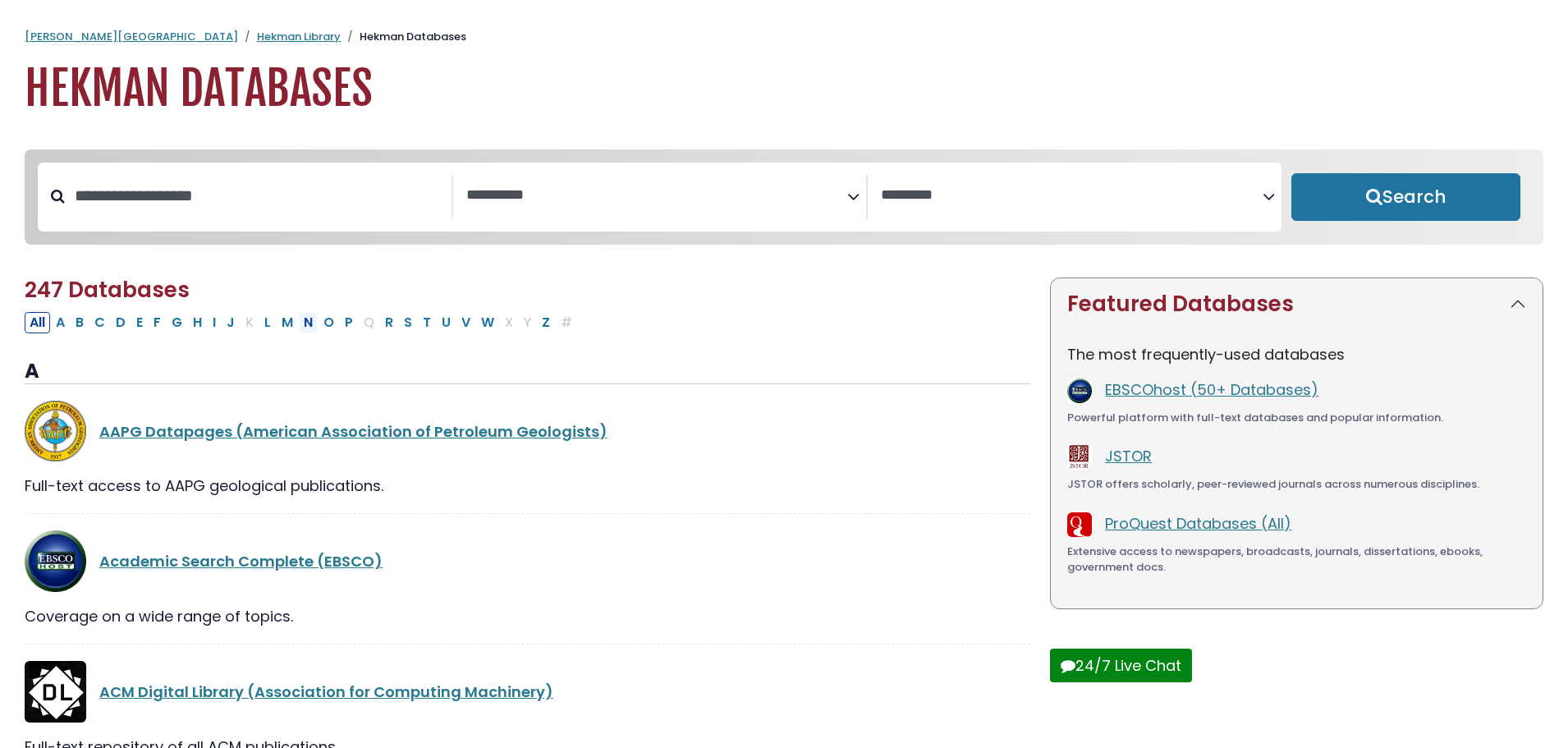
click at [307, 329] on button "N" at bounding box center [309, 322] width 19 height 21
select select "Database Subject Filter"
select select "Database Vendors Filter"
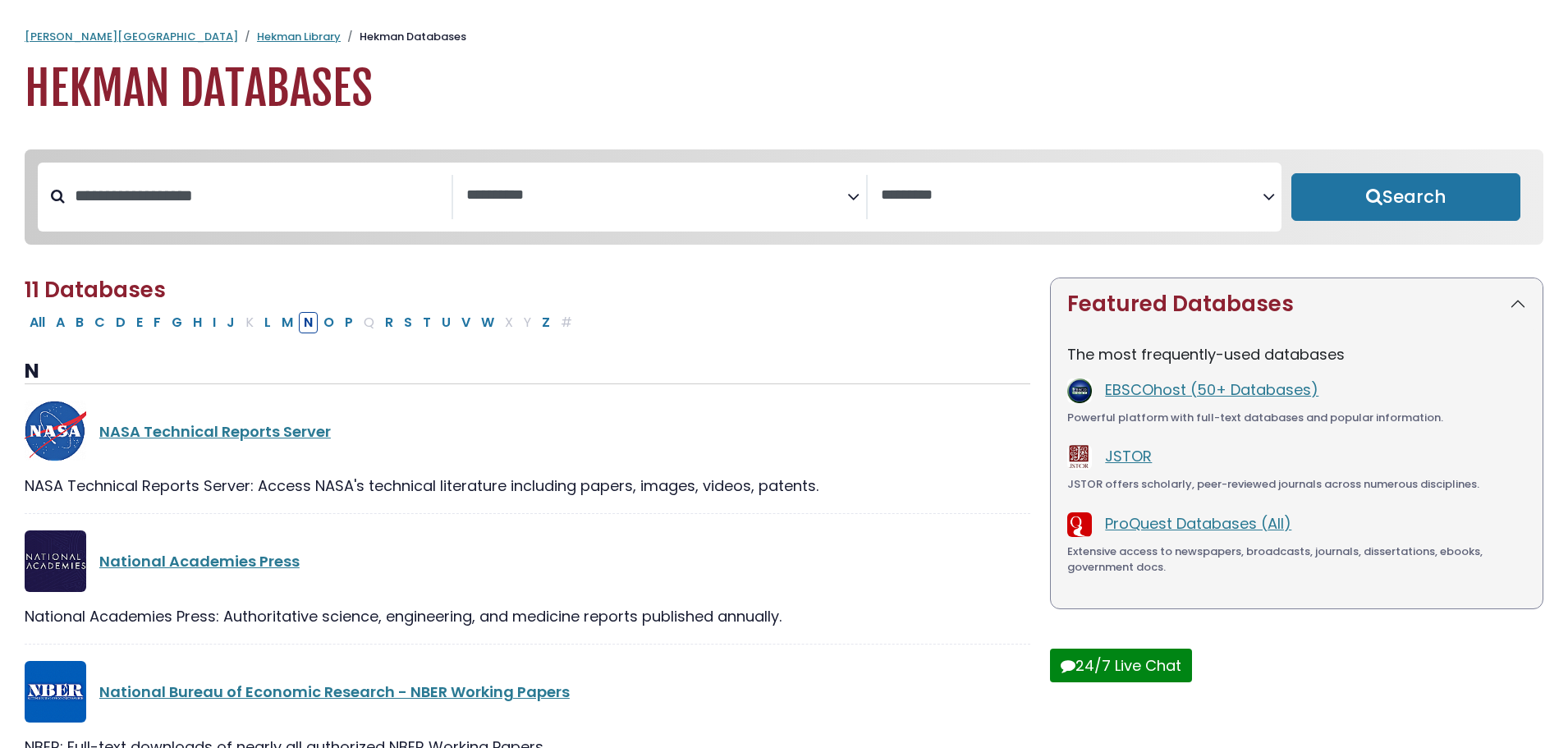
click at [648, 302] on h2 "11 Databases" at bounding box center [527, 290] width 1006 height 25
click at [340, 39] on li "Hekman Databases" at bounding box center [403, 37] width 125 height 17
click at [248, 92] on h1 "Hekman Databases" at bounding box center [784, 89] width 1519 height 55
click at [35, 329] on button "All" at bounding box center [37, 322] width 25 height 21
select select "Database Subject Filter"
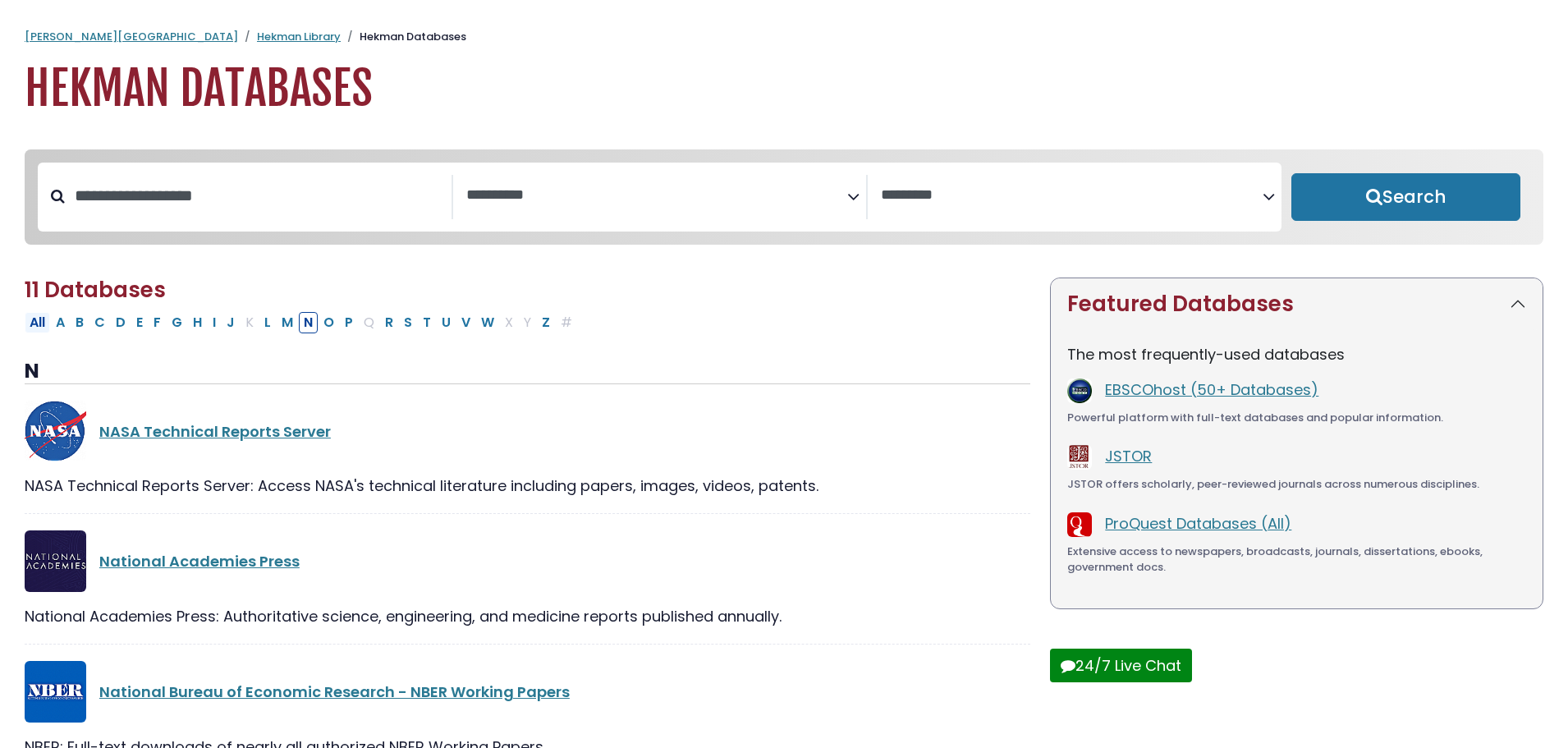
select select "Database Vendors Filter"
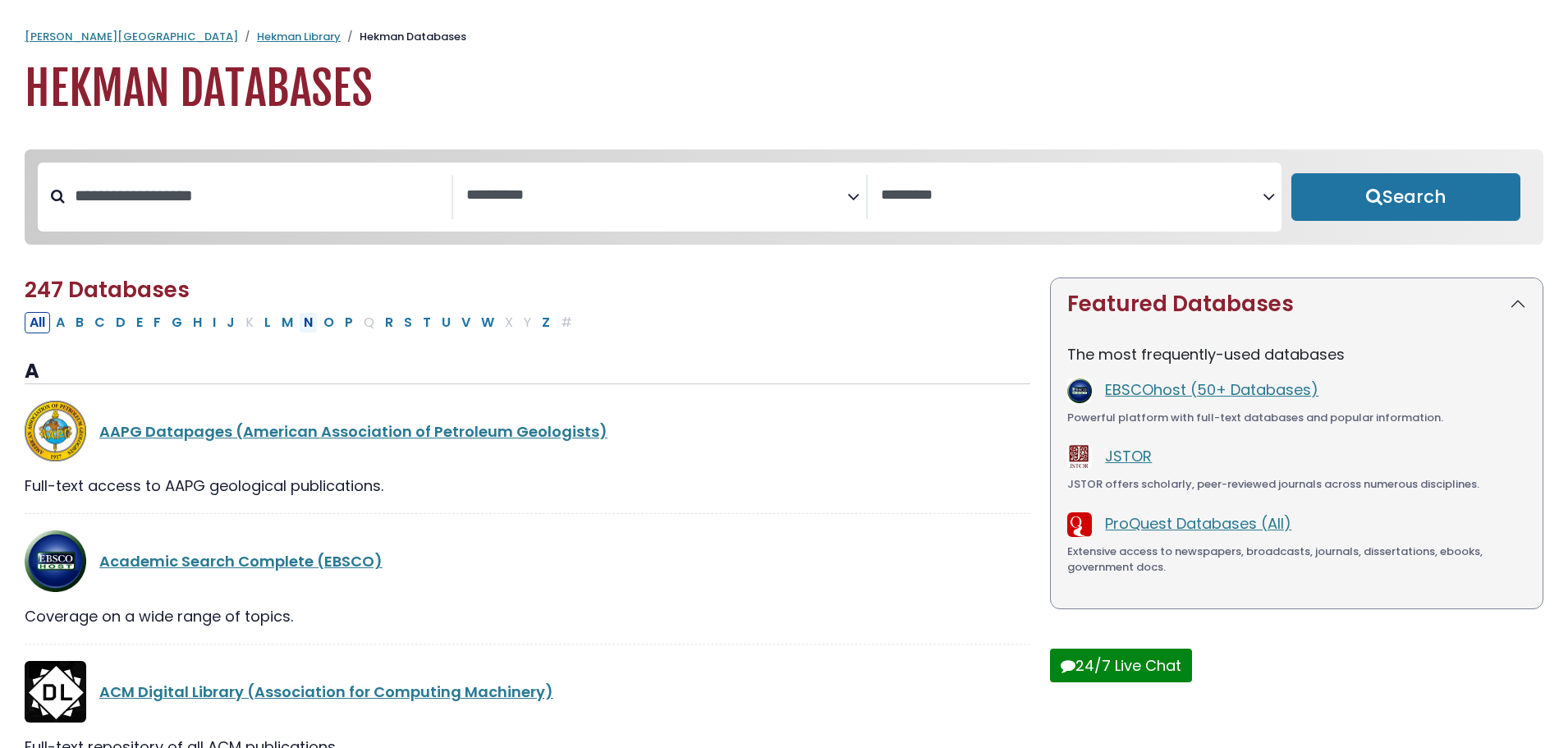
click at [311, 332] on button "N" at bounding box center [309, 322] width 19 height 21
select select "Database Subject Filter"
select select "Database Vendors Filter"
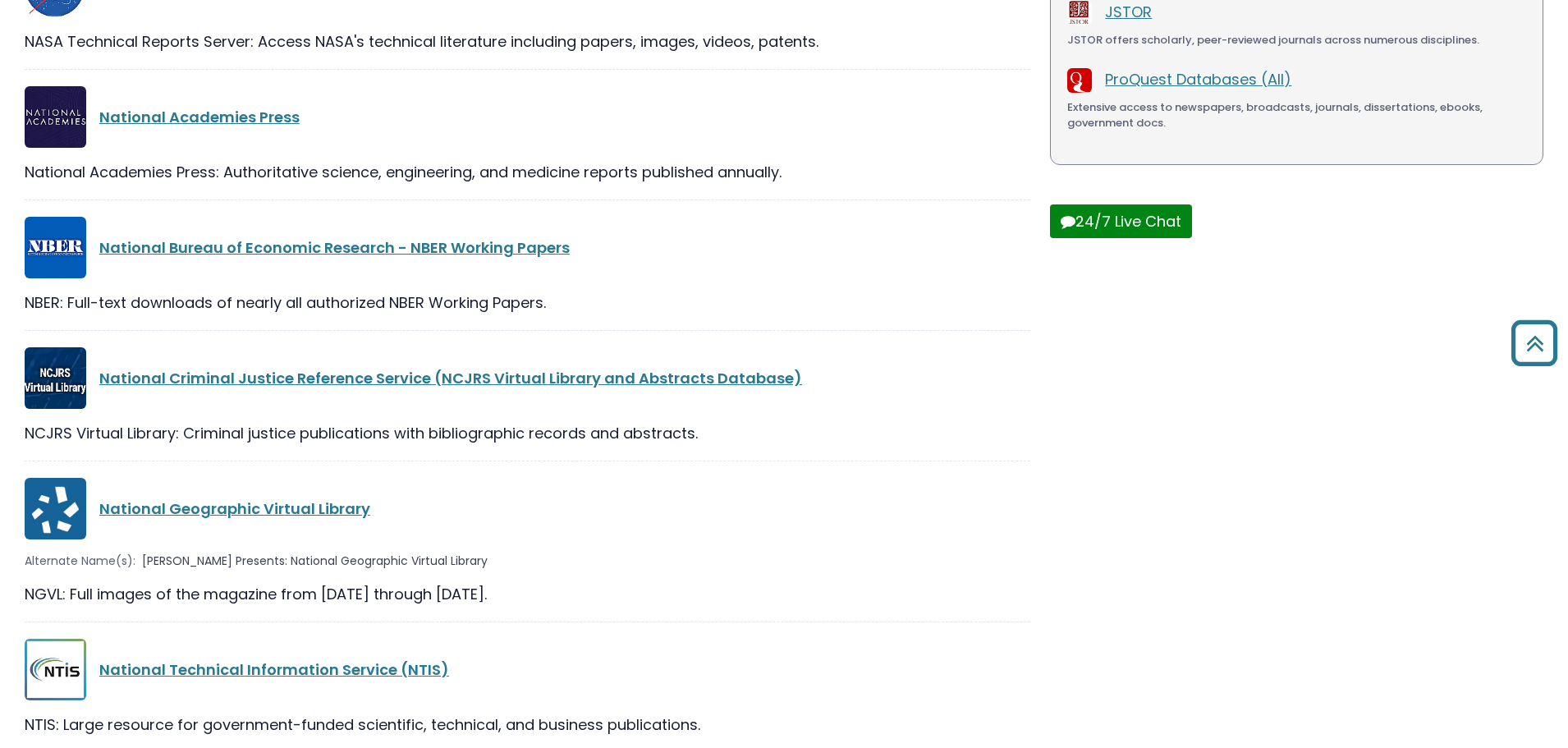
scroll to position [116, 0]
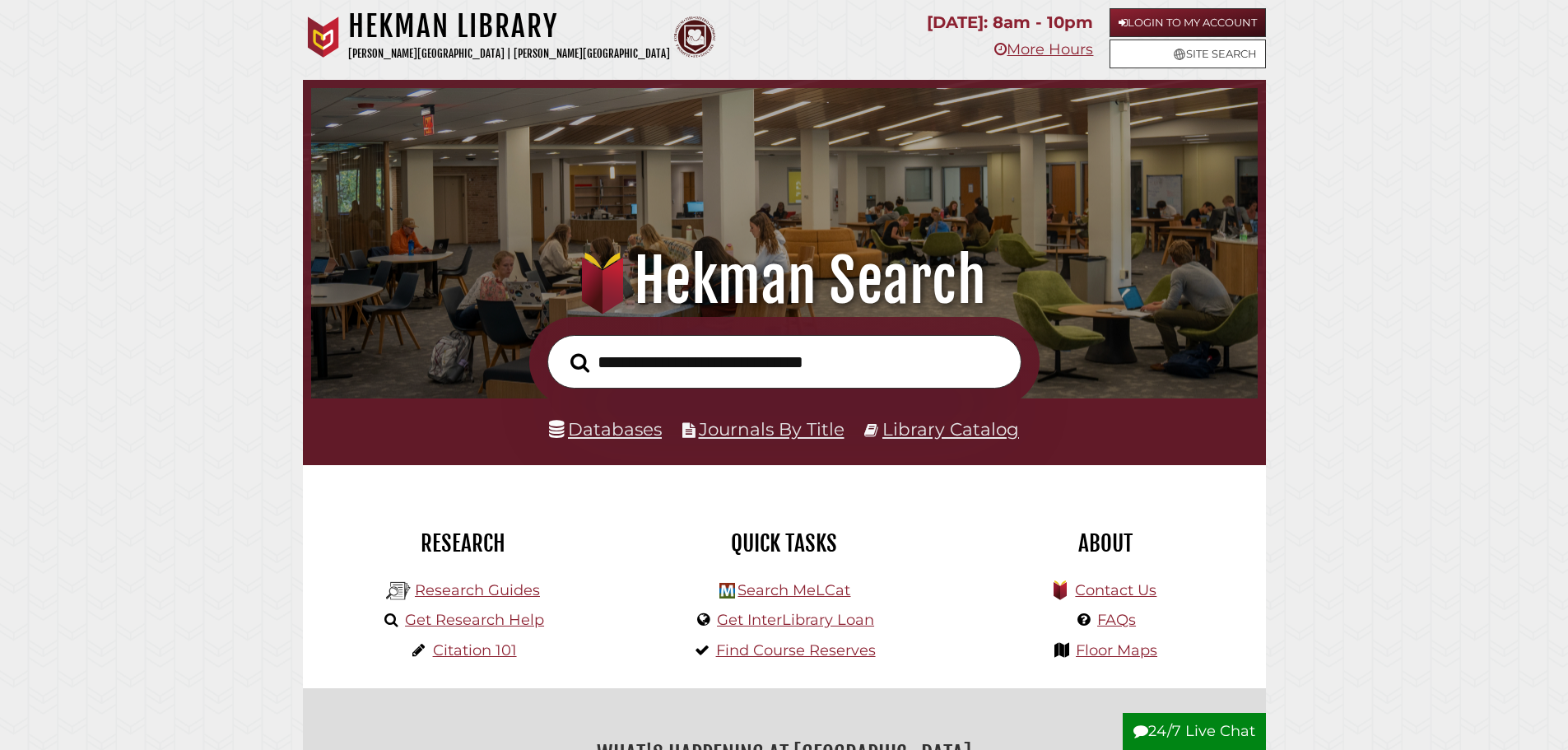
scroll to position [312, 938]
click at [461, 624] on link "Get Research Help" at bounding box center [474, 620] width 139 height 18
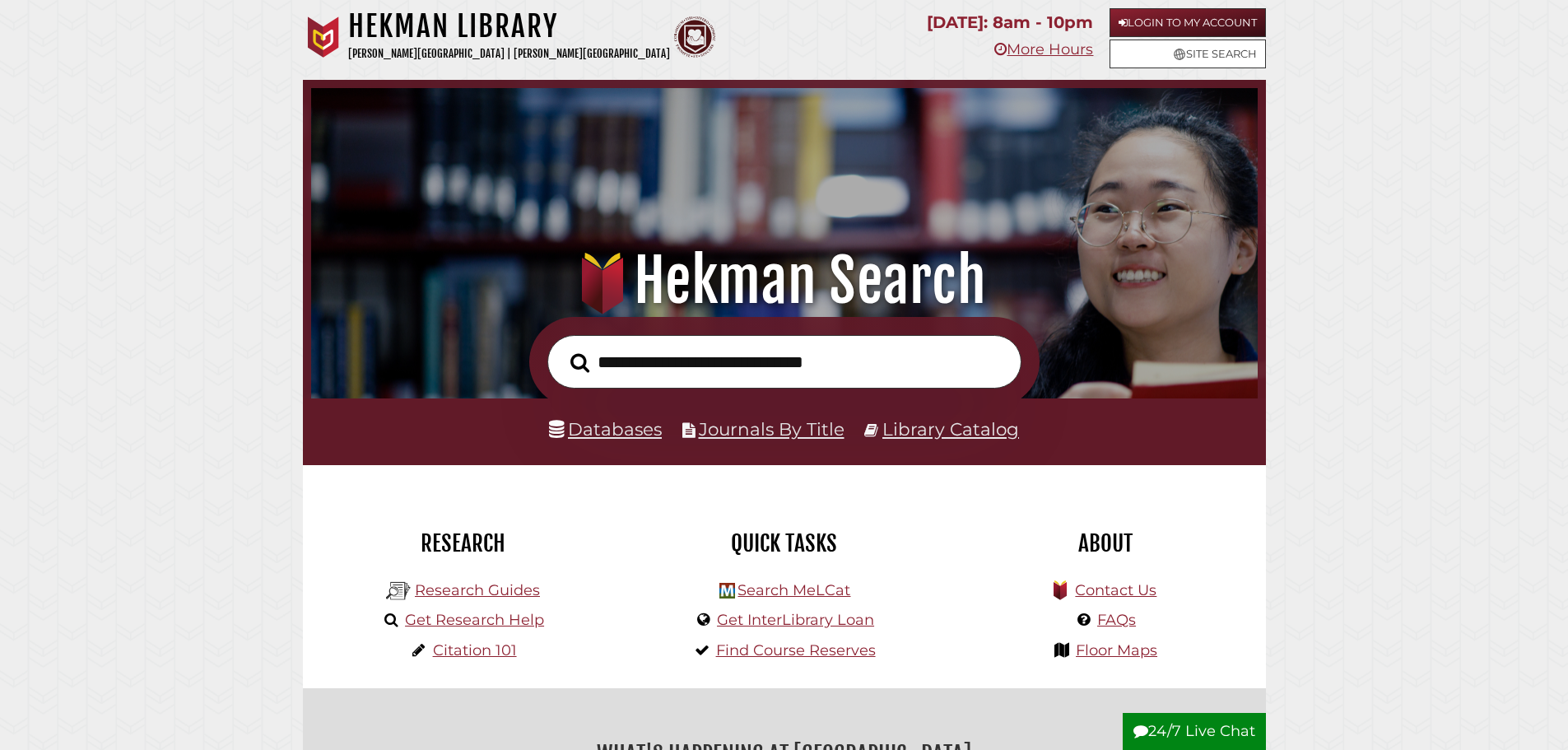
scroll to position [312, 938]
click at [504, 614] on link "Get Research Help" at bounding box center [474, 620] width 139 height 18
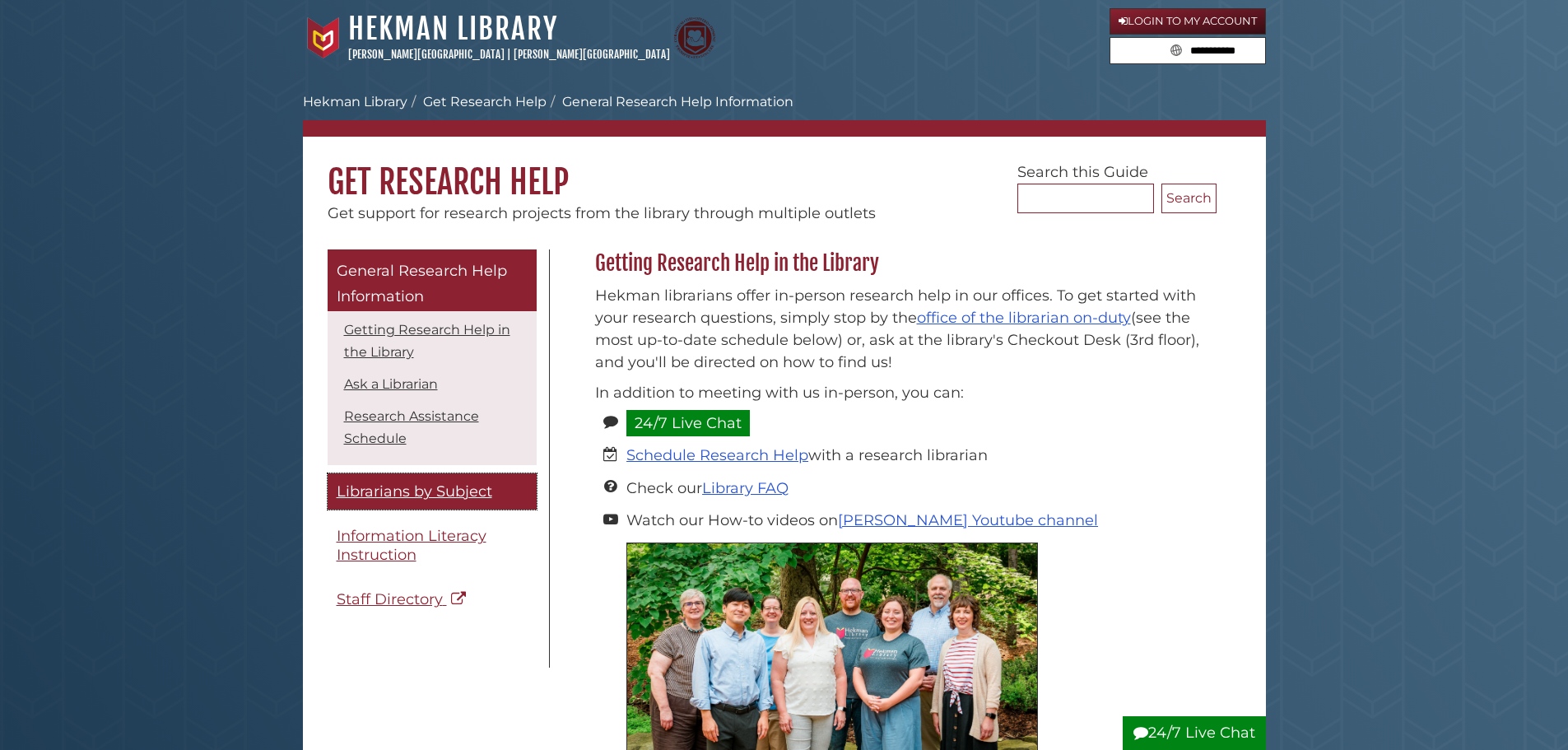
click at [408, 479] on link "Librarians by Subject" at bounding box center [432, 492] width 209 height 37
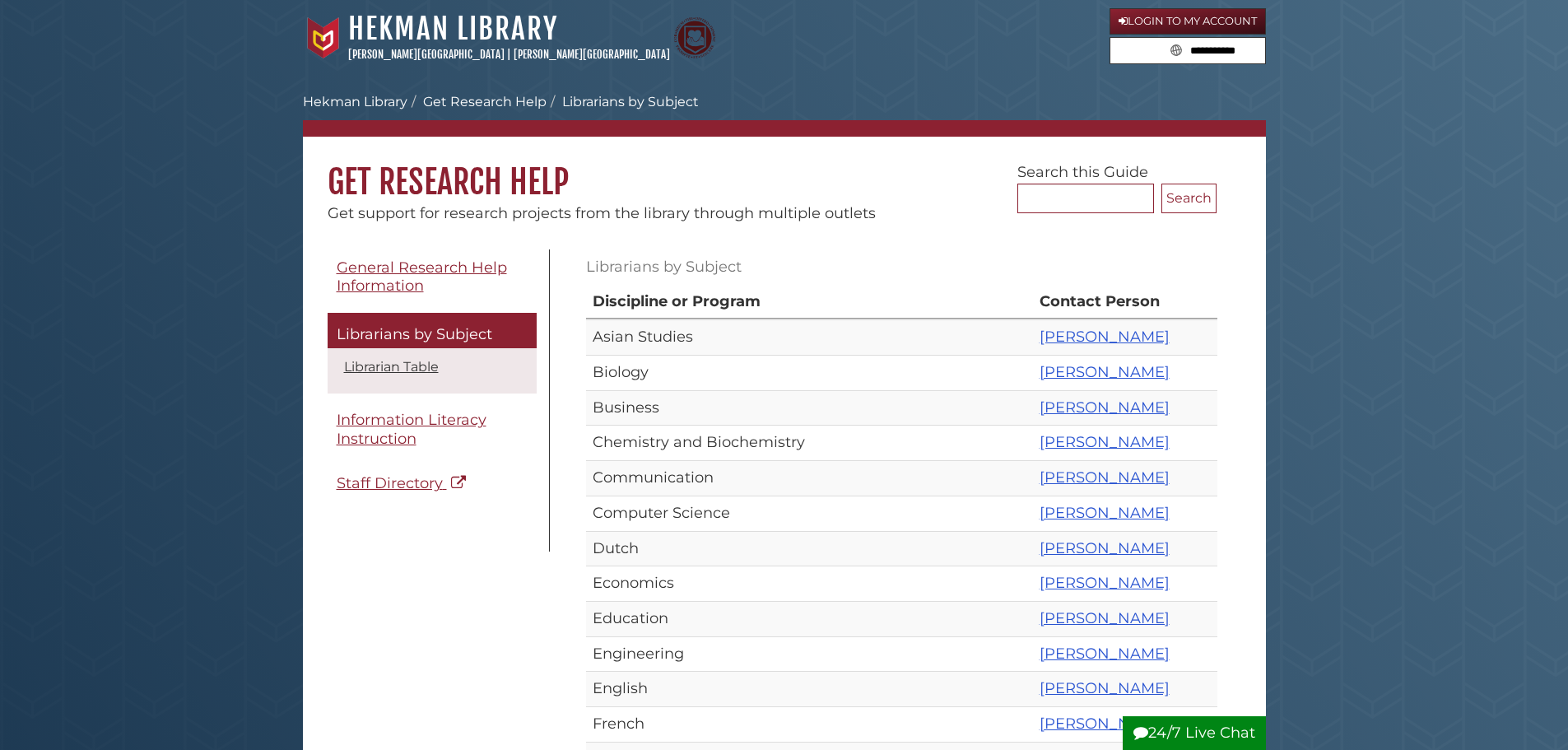
scroll to position [83, 0]
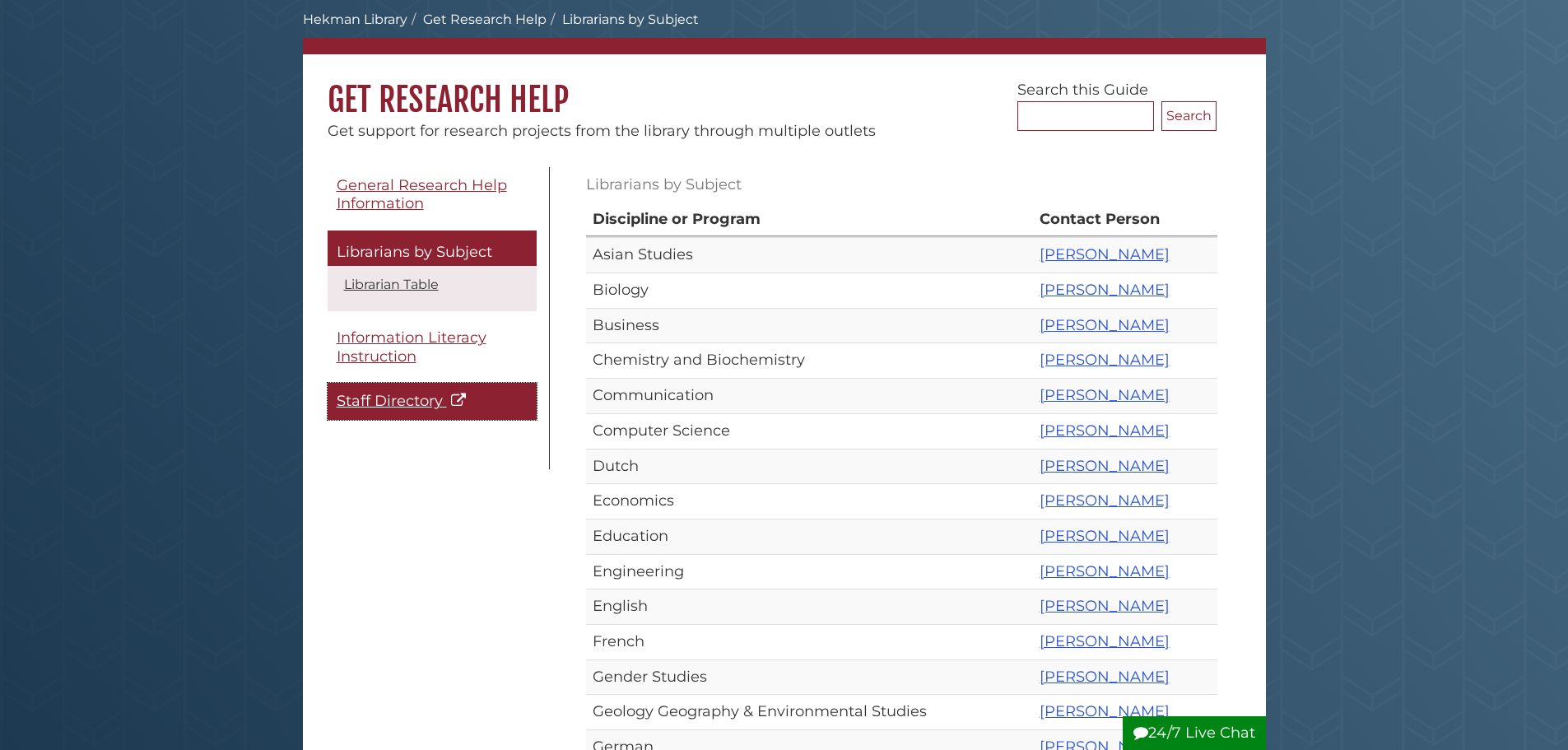
click at [351, 401] on span "Staff Directory" at bounding box center [390, 401] width 106 height 18
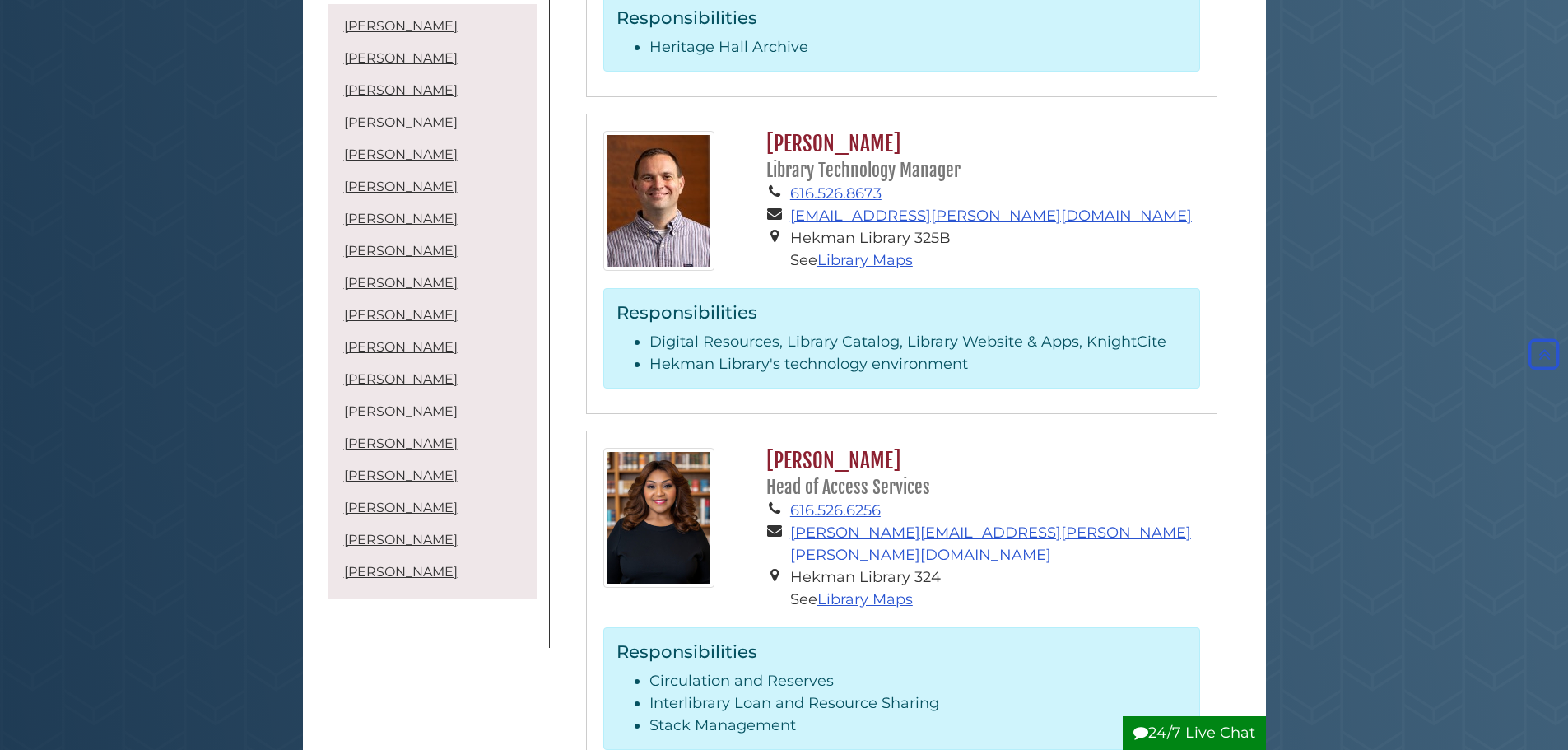
scroll to position [1647, 0]
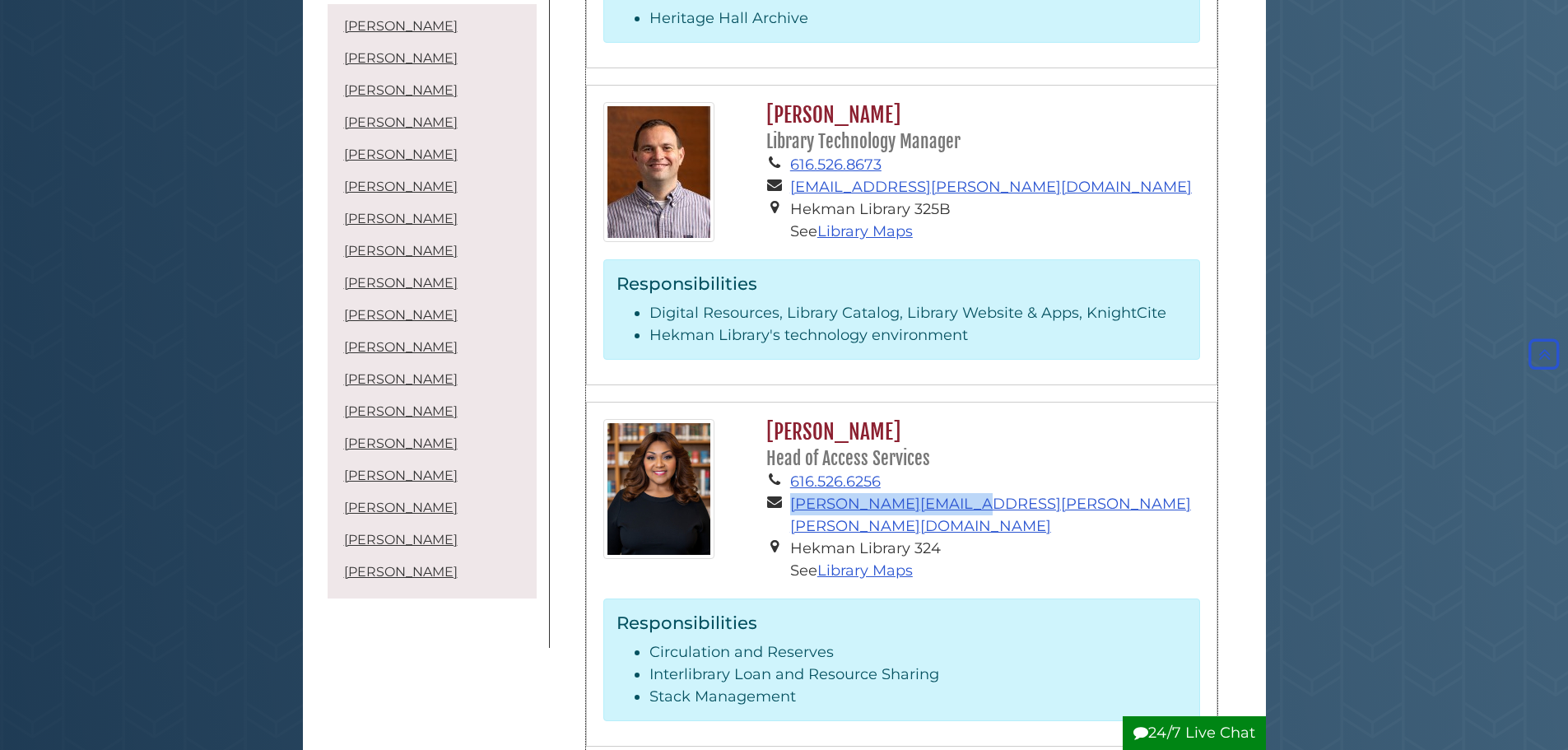
drag, startPoint x: 960, startPoint y: 417, endPoint x: 765, endPoint y: 418, distance: 195.0
click at [790, 493] on li "[PERSON_NAME][EMAIL_ADDRESS][PERSON_NAME][PERSON_NAME][DOMAIN_NAME]" at bounding box center [995, 515] width 410 height 45
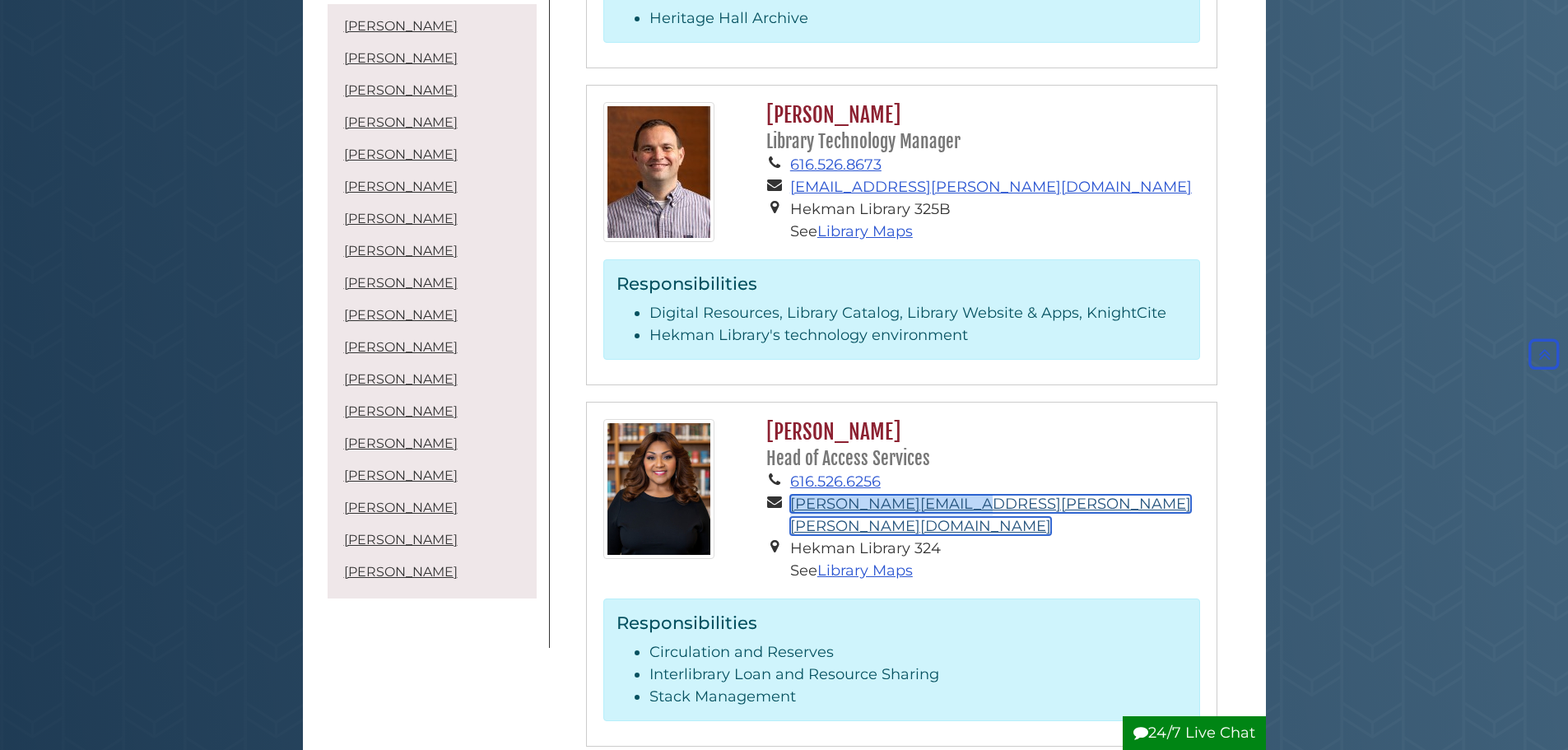
copy li "[PERSON_NAME][EMAIL_ADDRESS][PERSON_NAME][PERSON_NAME][DOMAIN_NAME]"
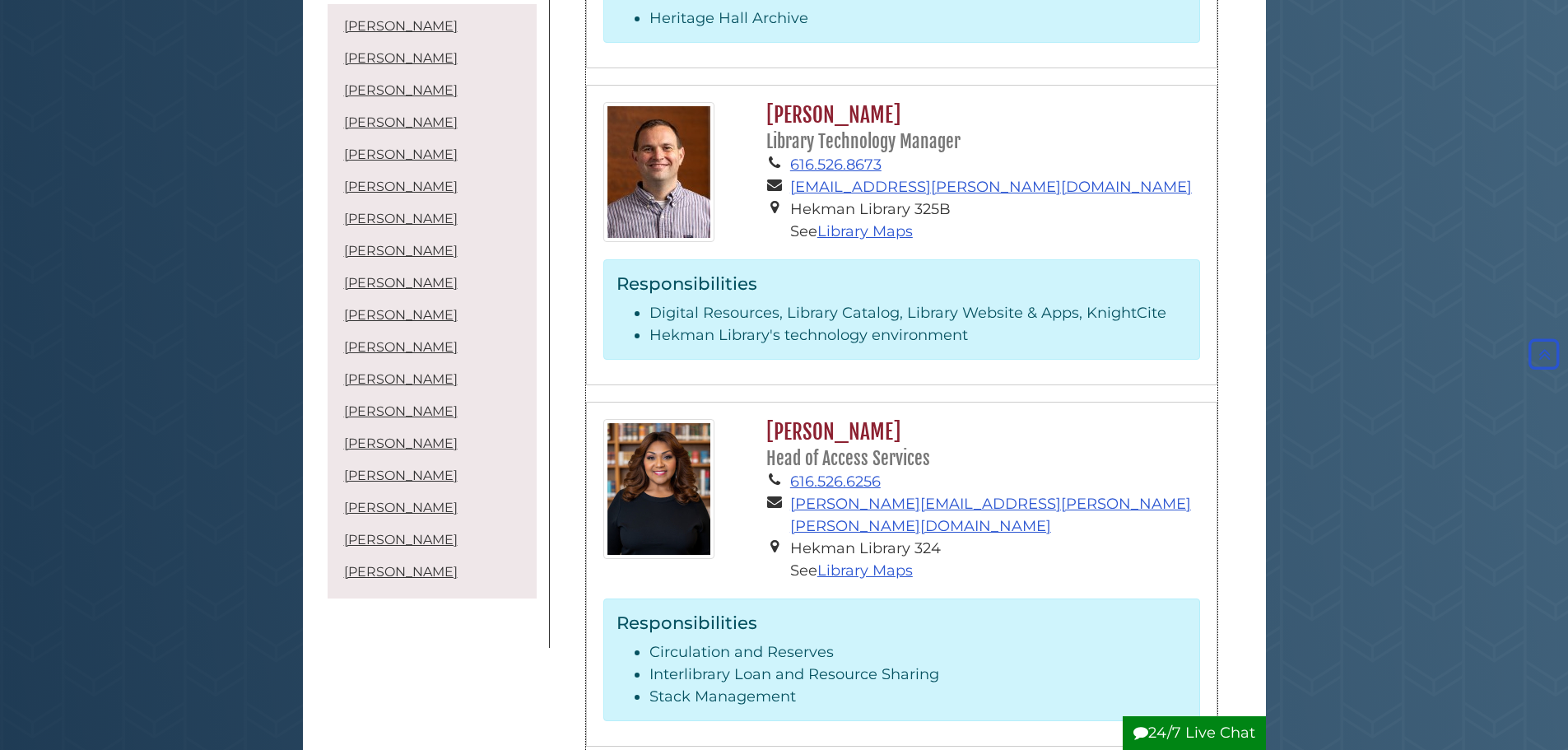
click at [1162, 419] on h2 "[PERSON_NAME] Head of Access Services" at bounding box center [978, 445] width 441 height 52
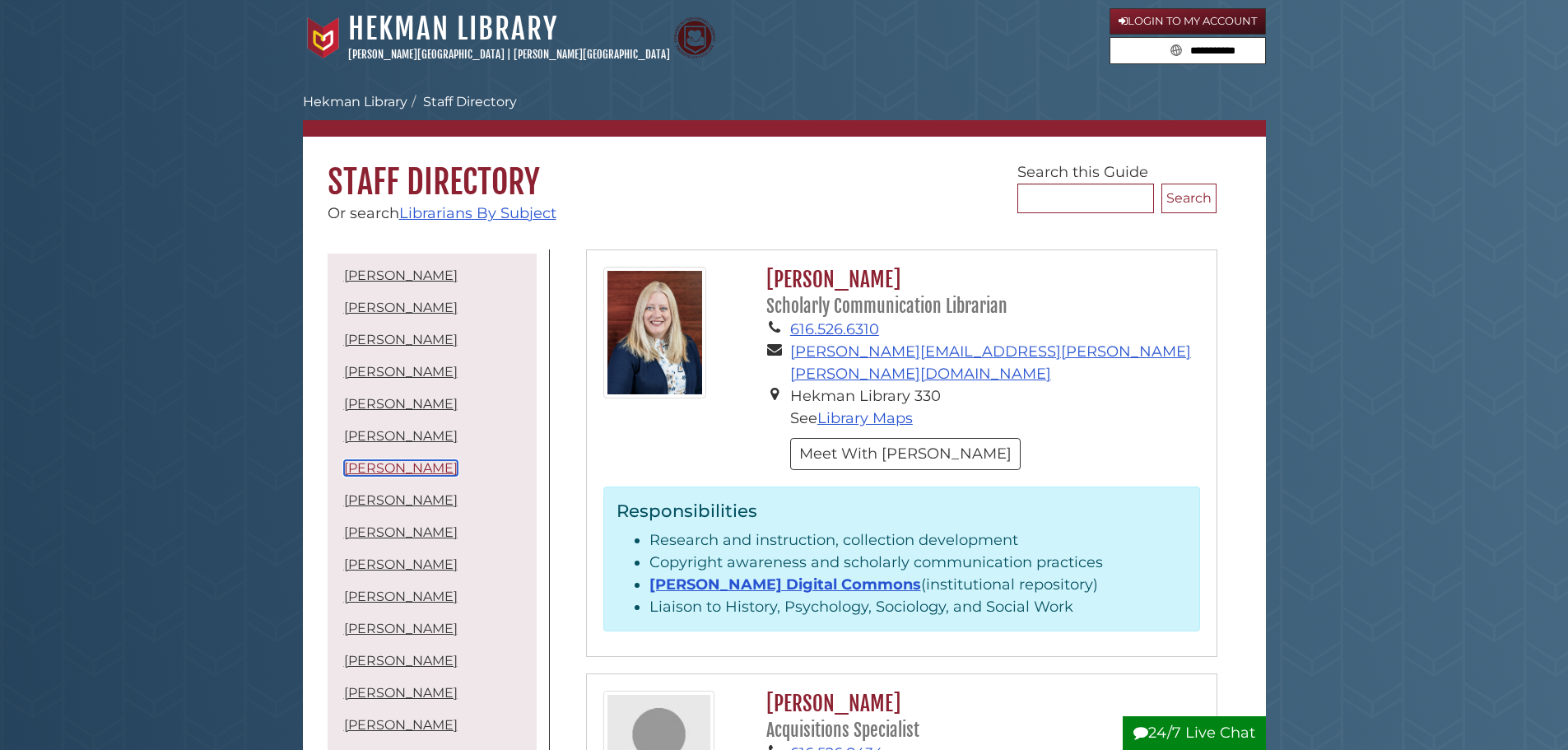
click at [392, 467] on link "[PERSON_NAME]" at bounding box center [400, 468] width 114 height 16
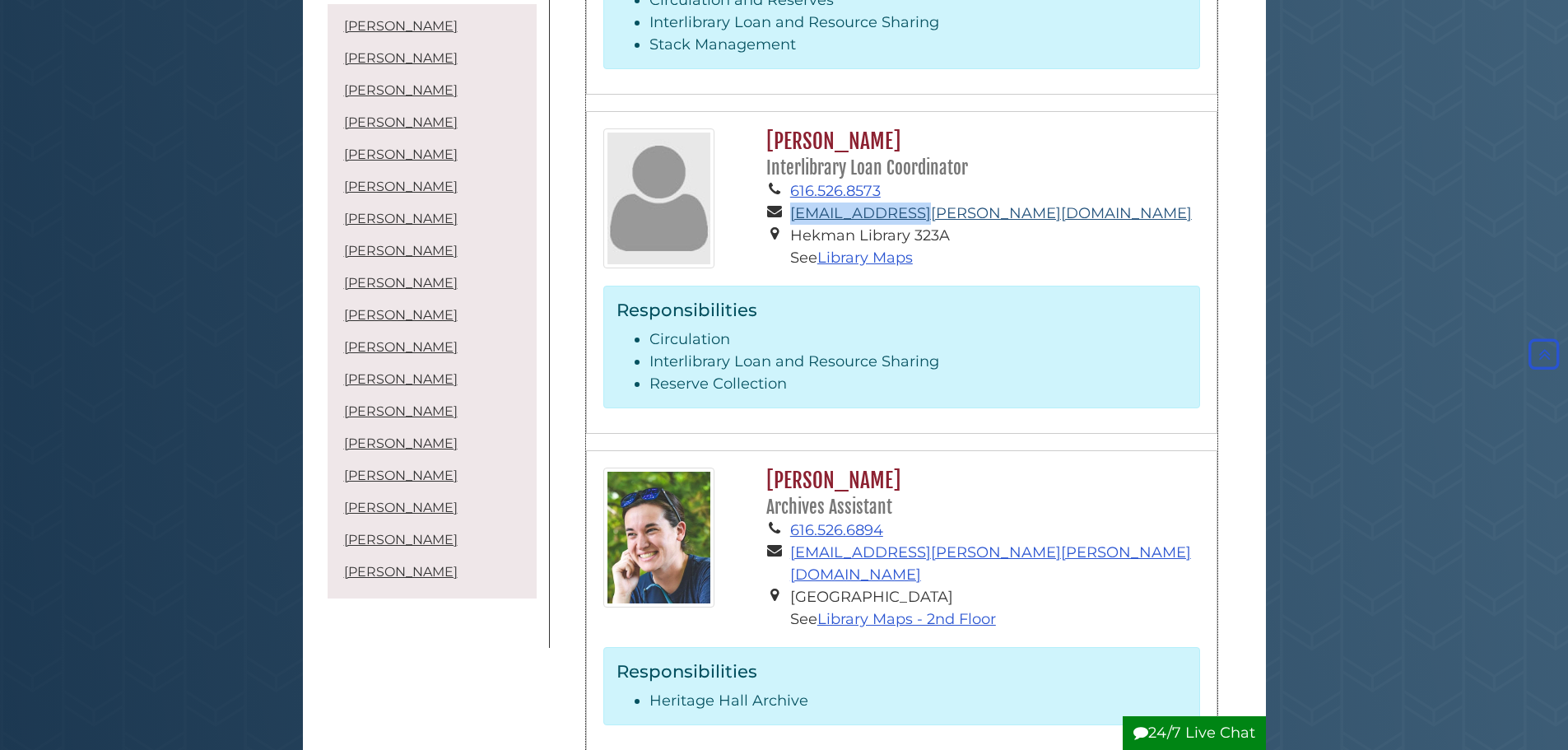
drag, startPoint x: 915, startPoint y: 100, endPoint x: 793, endPoint y: 110, distance: 122.4
click at [793, 202] on li "[EMAIL_ADDRESS][PERSON_NAME][DOMAIN_NAME]" at bounding box center [995, 213] width 410 height 22
copy link "[EMAIL_ADDRESS][PERSON_NAME][DOMAIN_NAME]"
click at [1131, 202] on li "[EMAIL_ADDRESS][PERSON_NAME][DOMAIN_NAME]" at bounding box center [995, 213] width 410 height 22
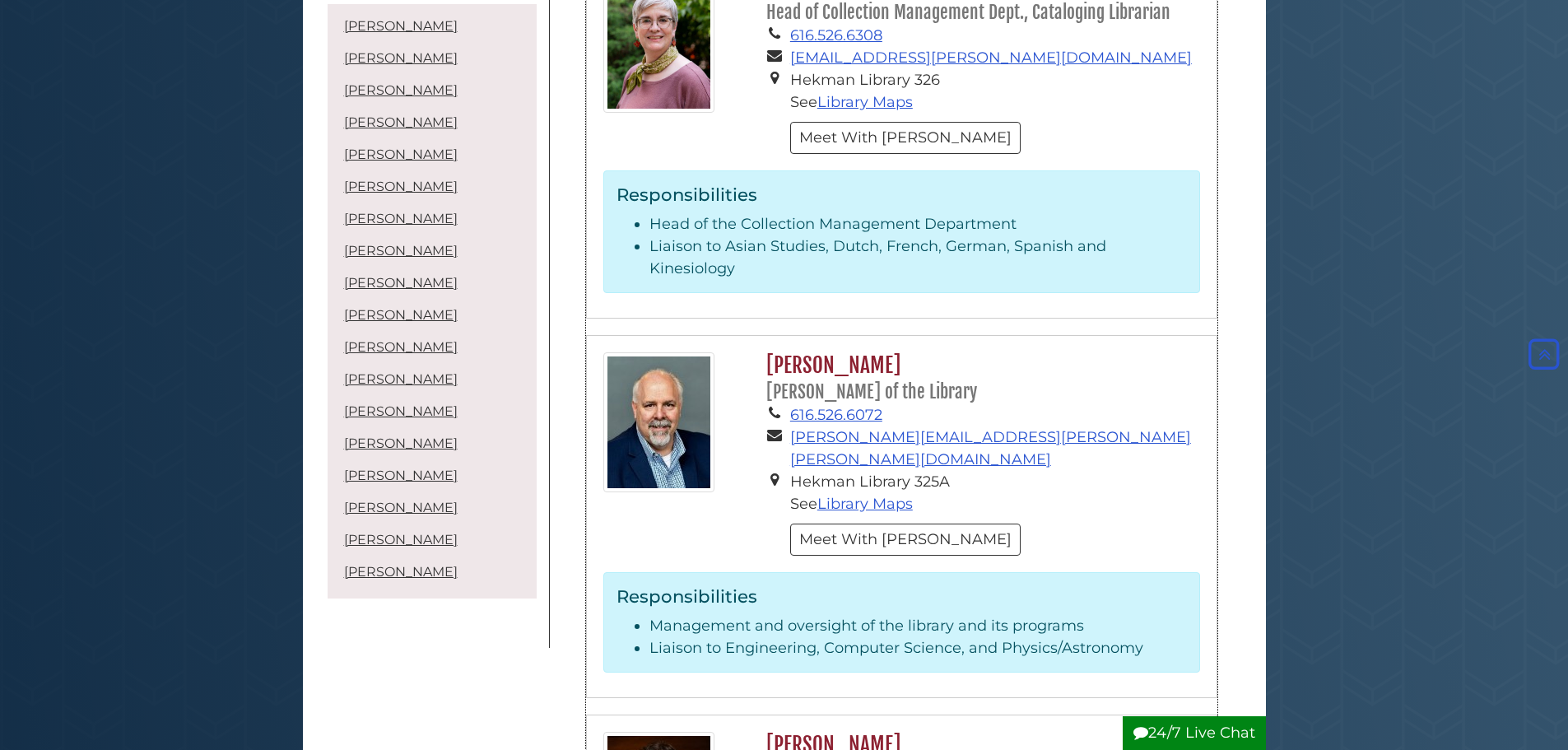
scroll to position [4523, 0]
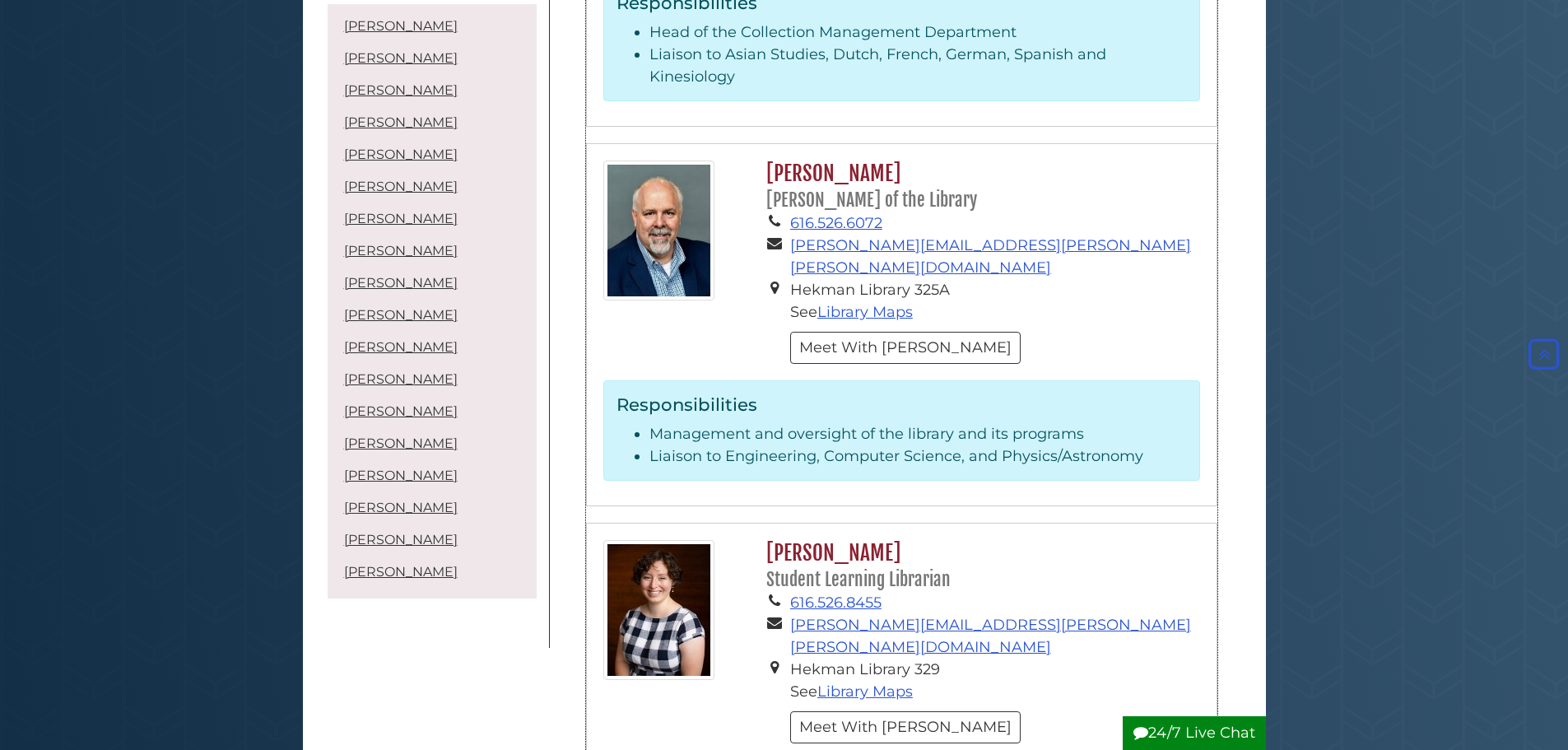
drag, startPoint x: 938, startPoint y: 305, endPoint x: 841, endPoint y: 300, distance: 97.1
click at [841, 540] on h2 "[PERSON_NAME] Student Learning Librarian" at bounding box center [978, 566] width 441 height 52
copy h2 "Matthysse"
drag, startPoint x: 1038, startPoint y: 377, endPoint x: 778, endPoint y: 364, distance: 260.3
click at [790, 614] on li "[PERSON_NAME][EMAIL_ADDRESS][PERSON_NAME][PERSON_NAME][DOMAIN_NAME]" at bounding box center [995, 636] width 410 height 45
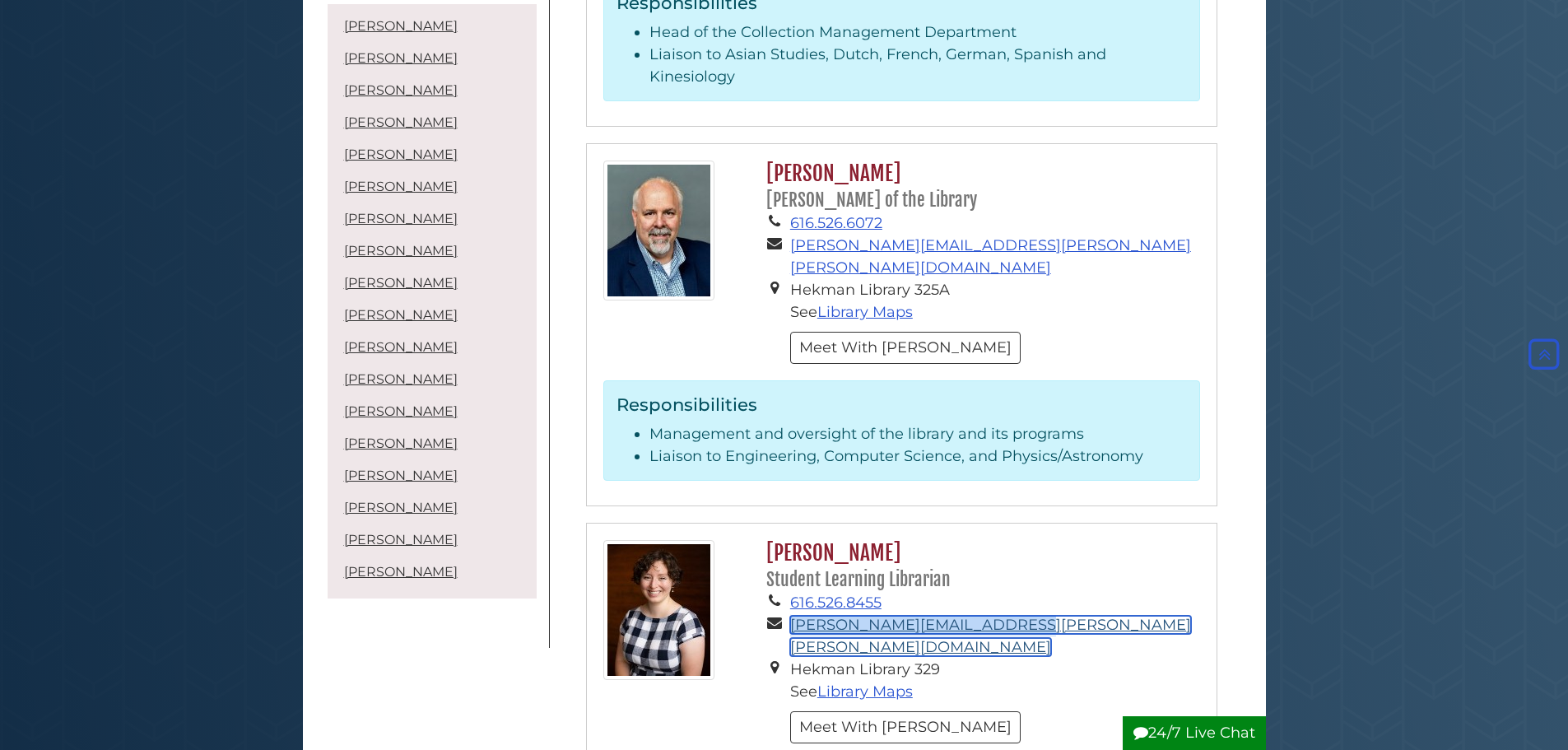
copy li "[PERSON_NAME][EMAIL_ADDRESS][PERSON_NAME][PERSON_NAME][DOMAIN_NAME]"
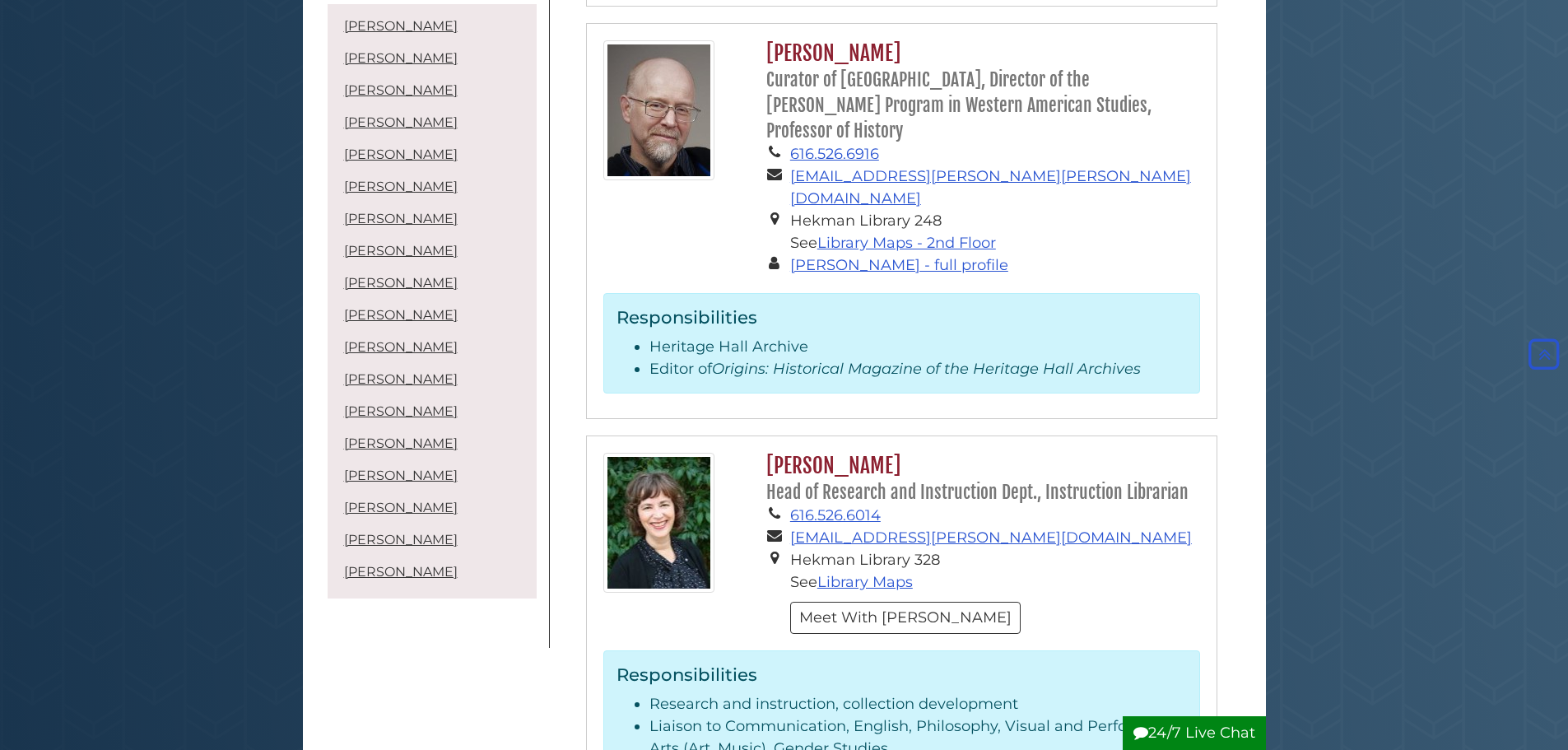
scroll to position [3040, 0]
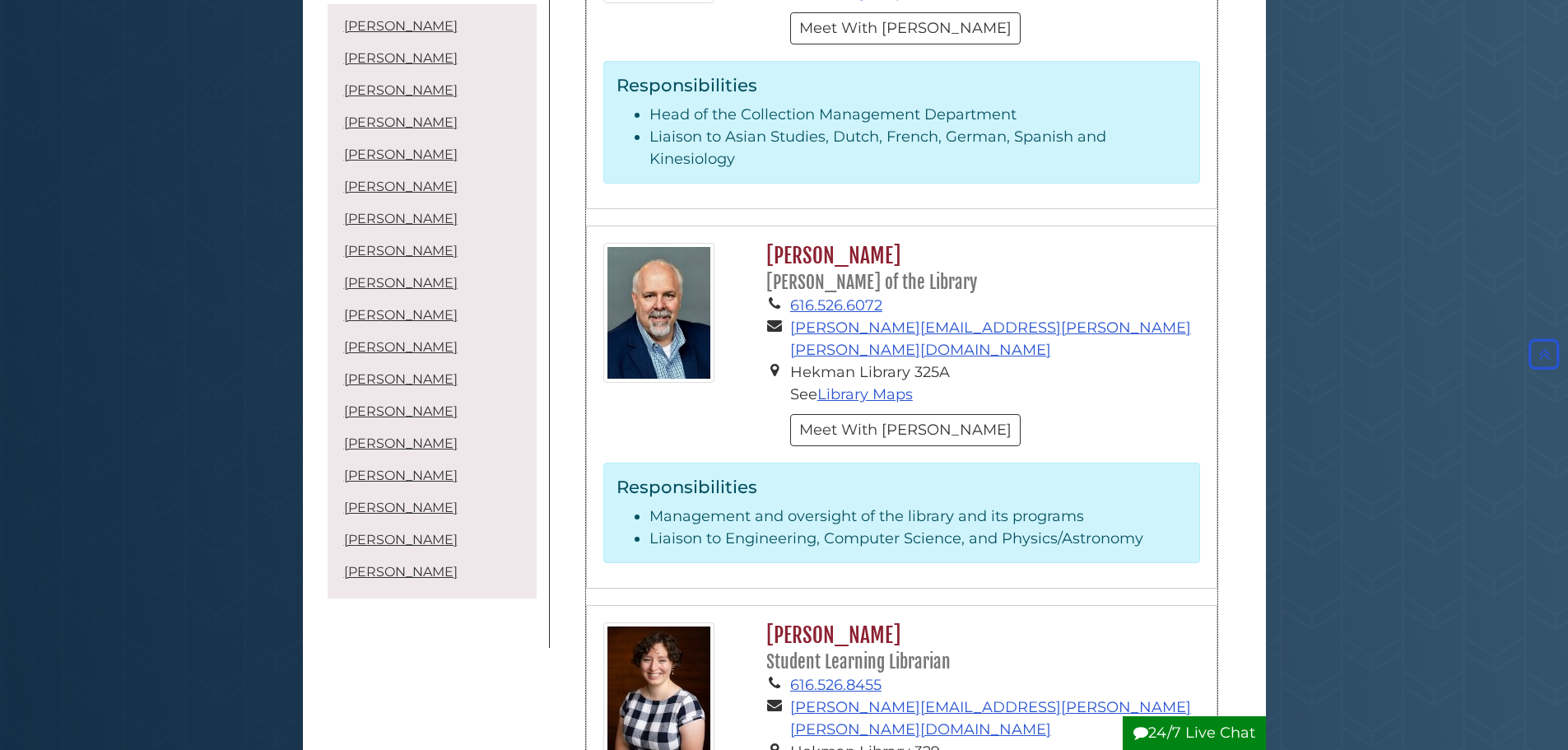
click at [1107, 622] on h2 "[PERSON_NAME] Student Learning Librarian" at bounding box center [978, 648] width 441 height 52
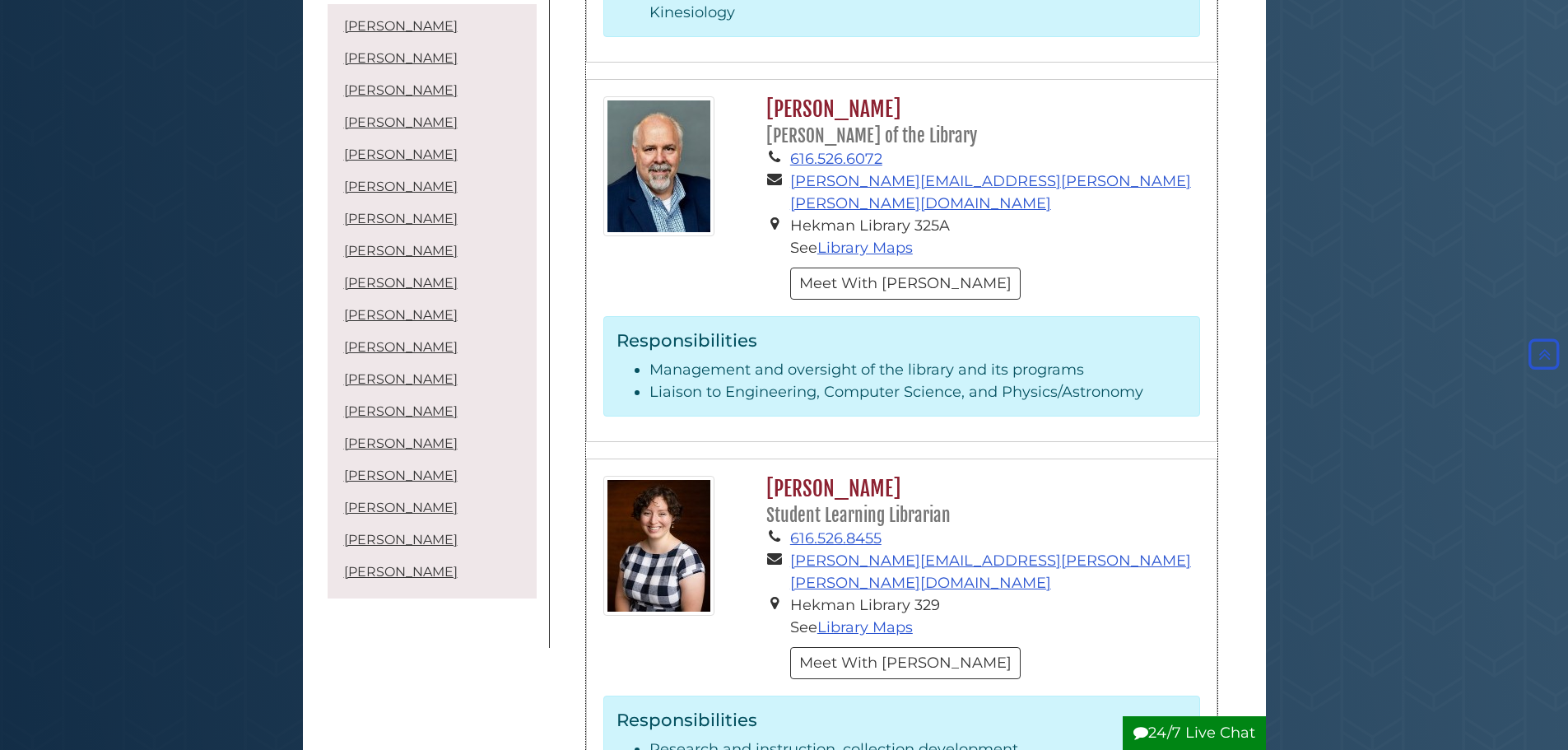
scroll to position [4605, 0]
